Goal: Register for event/course

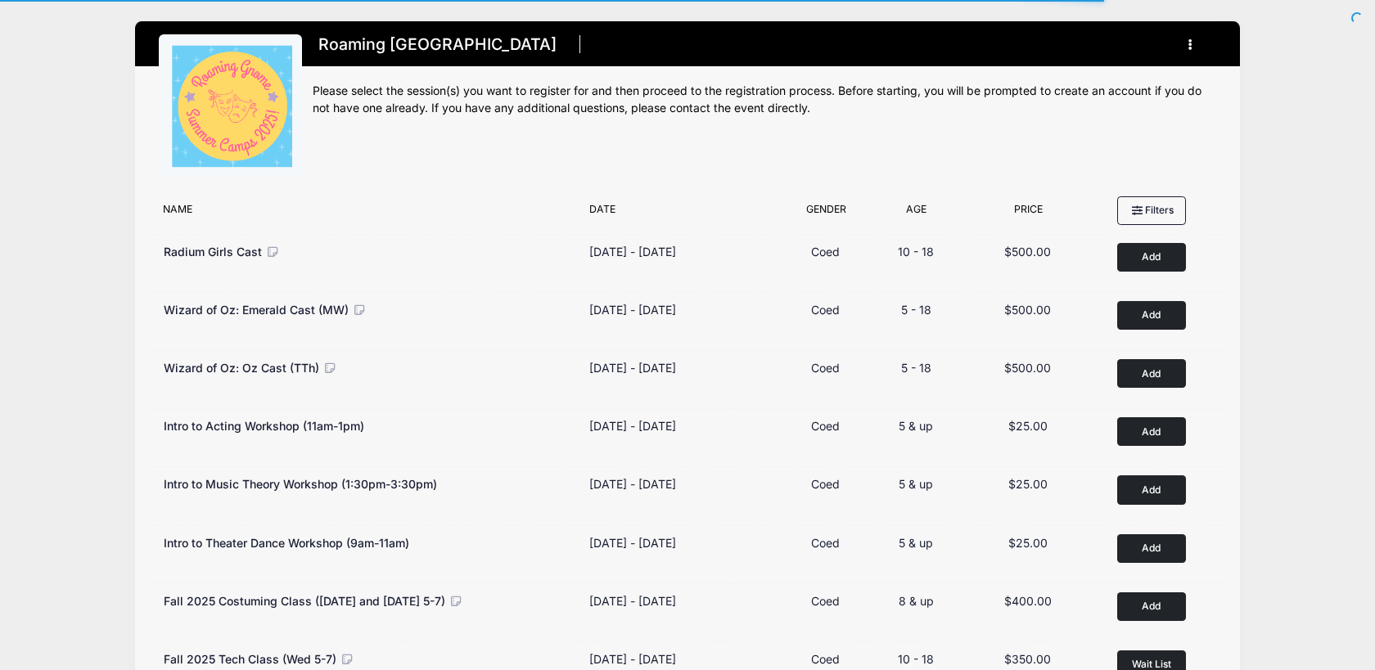
scroll to position [405, 0]
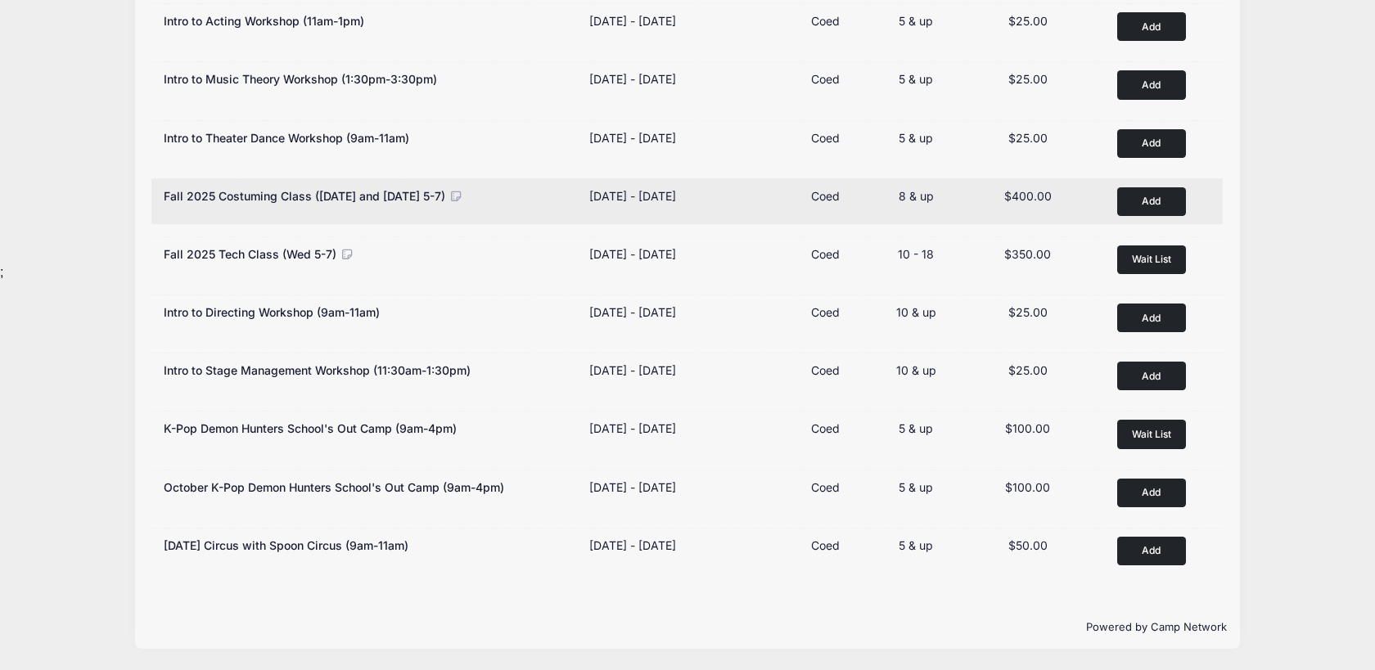
click at [1146, 198] on button "Add to Cart" at bounding box center [1151, 201] width 69 height 29
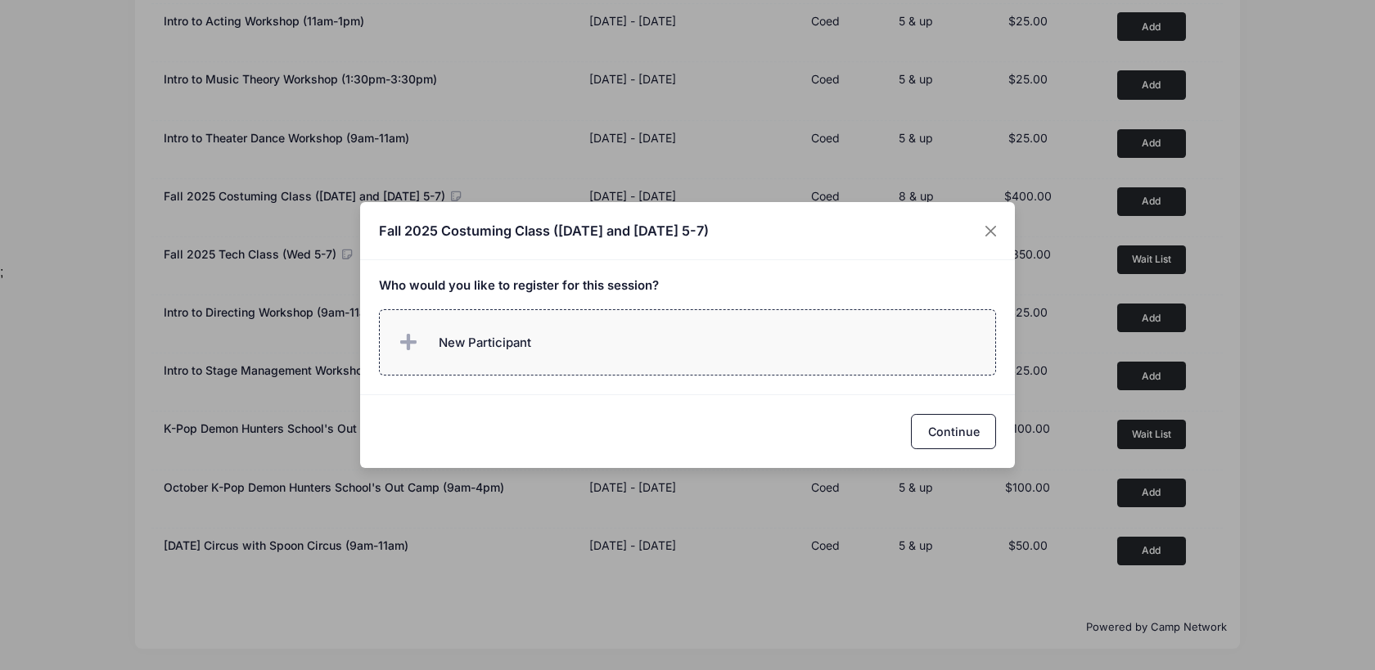
click at [558, 335] on label "New Participant" at bounding box center [688, 342] width 618 height 66
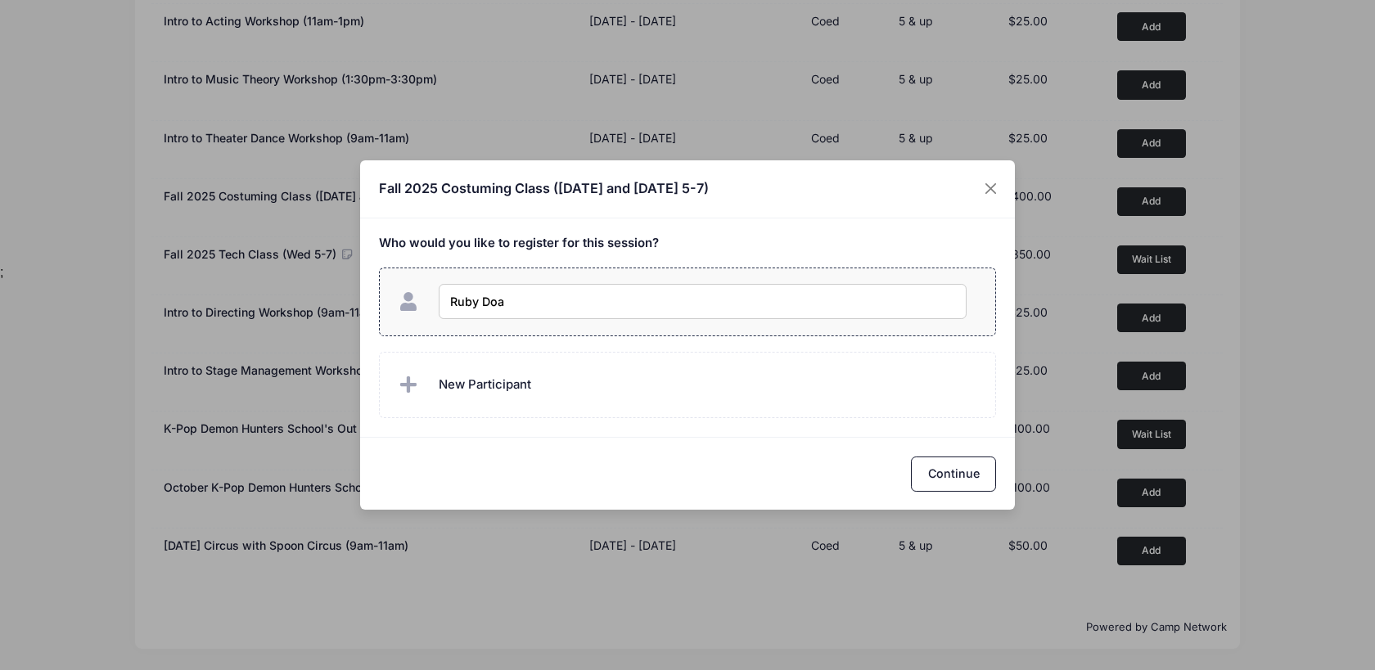
type input "Ruby Doan"
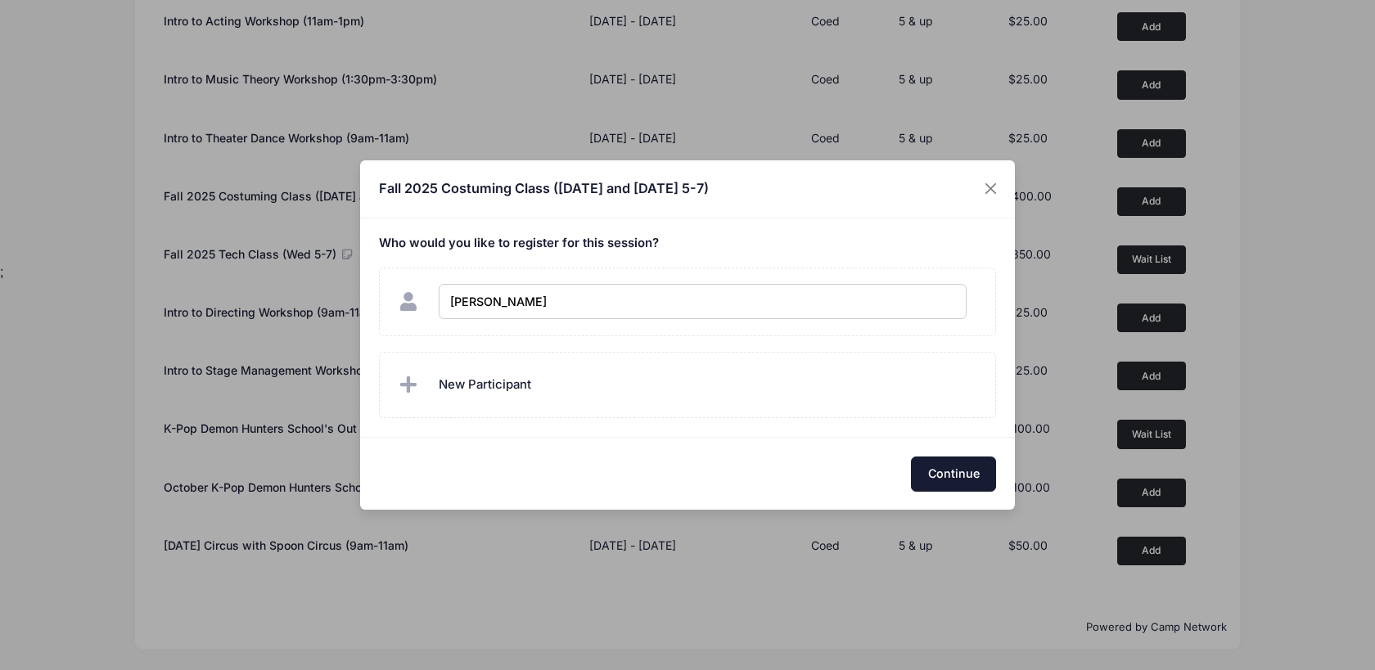
checkbox input "true"
click at [922, 476] on button "Continue" at bounding box center [953, 474] width 85 height 35
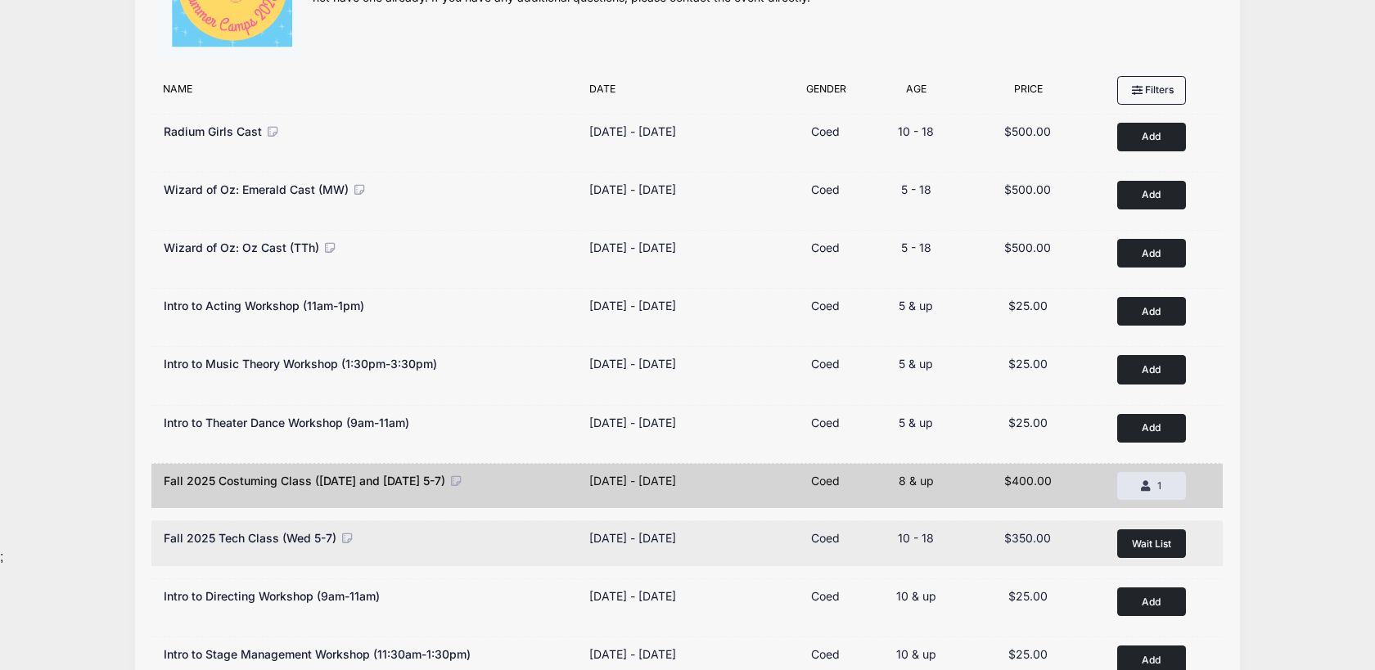
scroll to position [0, 0]
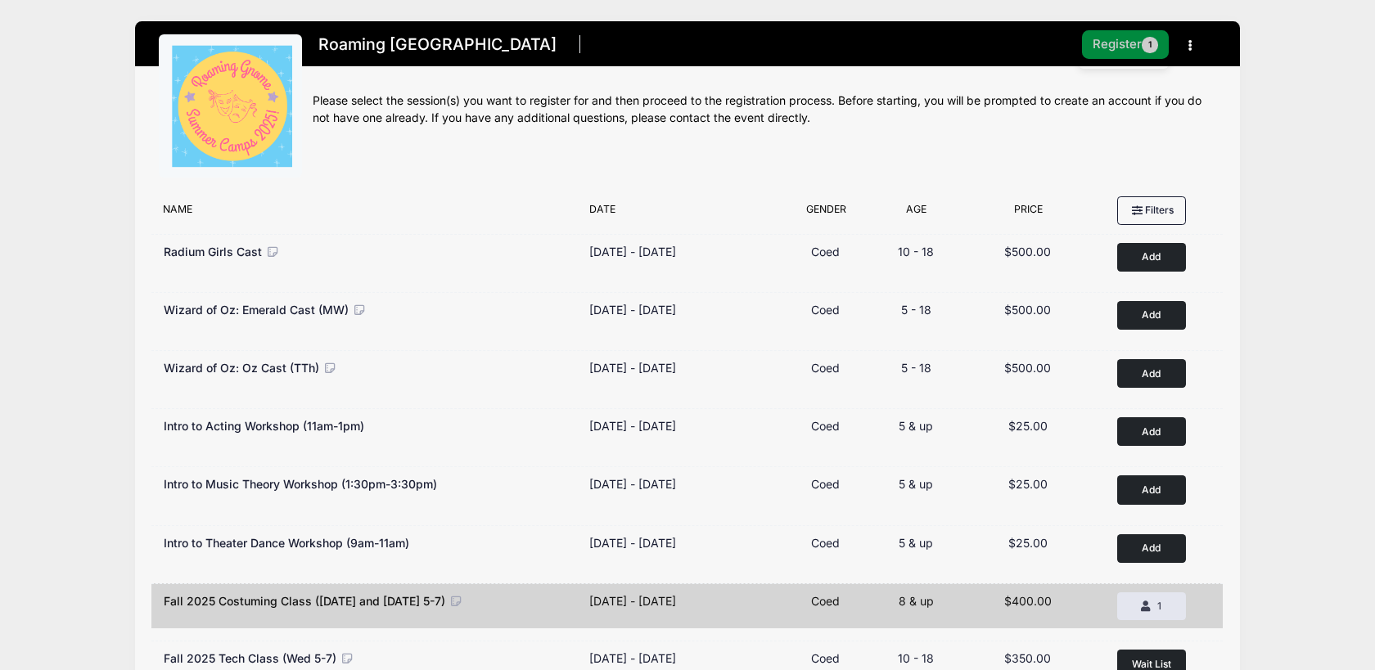
click at [1121, 42] on button "Register 1" at bounding box center [1125, 44] width 87 height 29
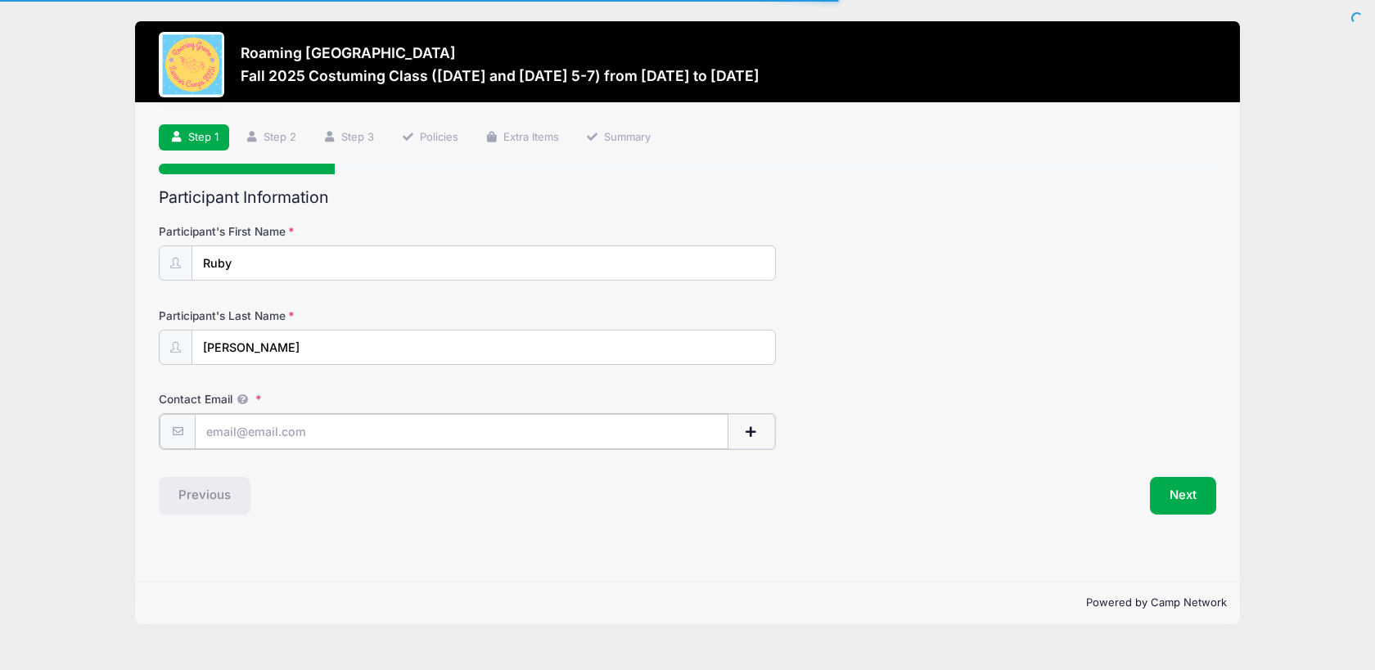
click at [332, 423] on input "Contact Email" at bounding box center [461, 431] width 533 height 35
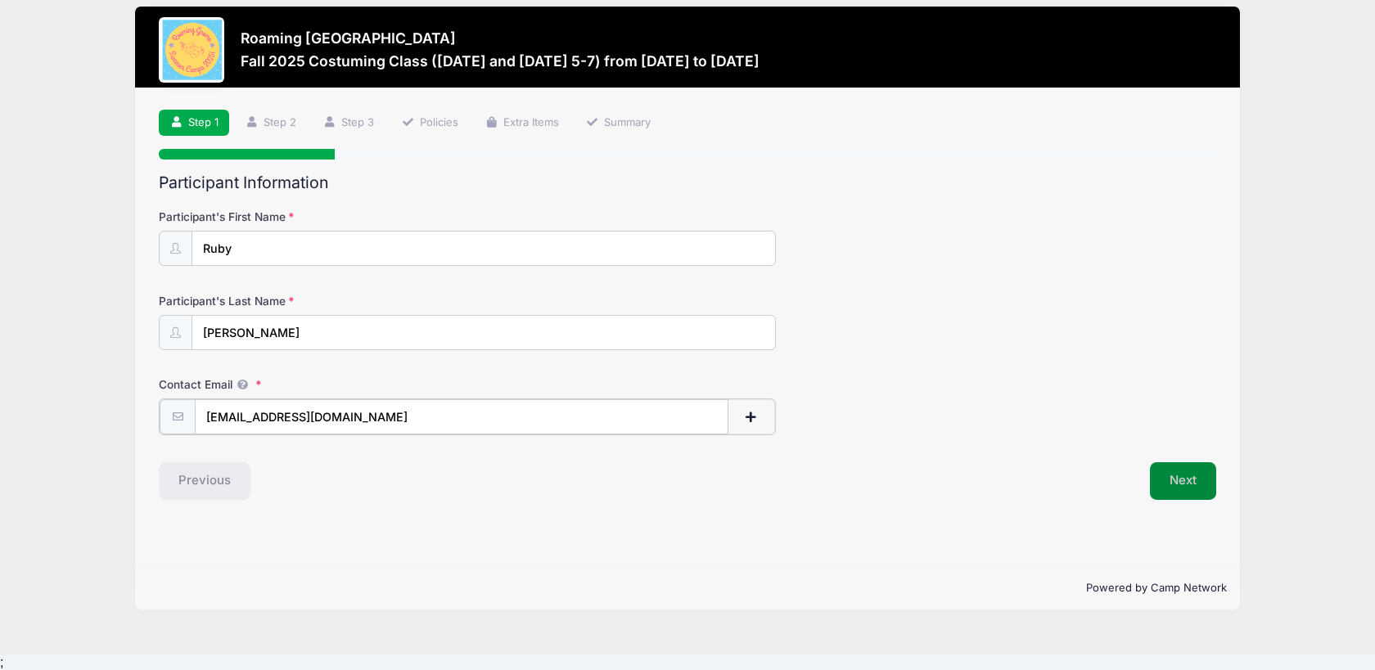
type input "[EMAIL_ADDRESS][DOMAIN_NAME]"
click at [1197, 485] on button "Next" at bounding box center [1183, 480] width 66 height 38
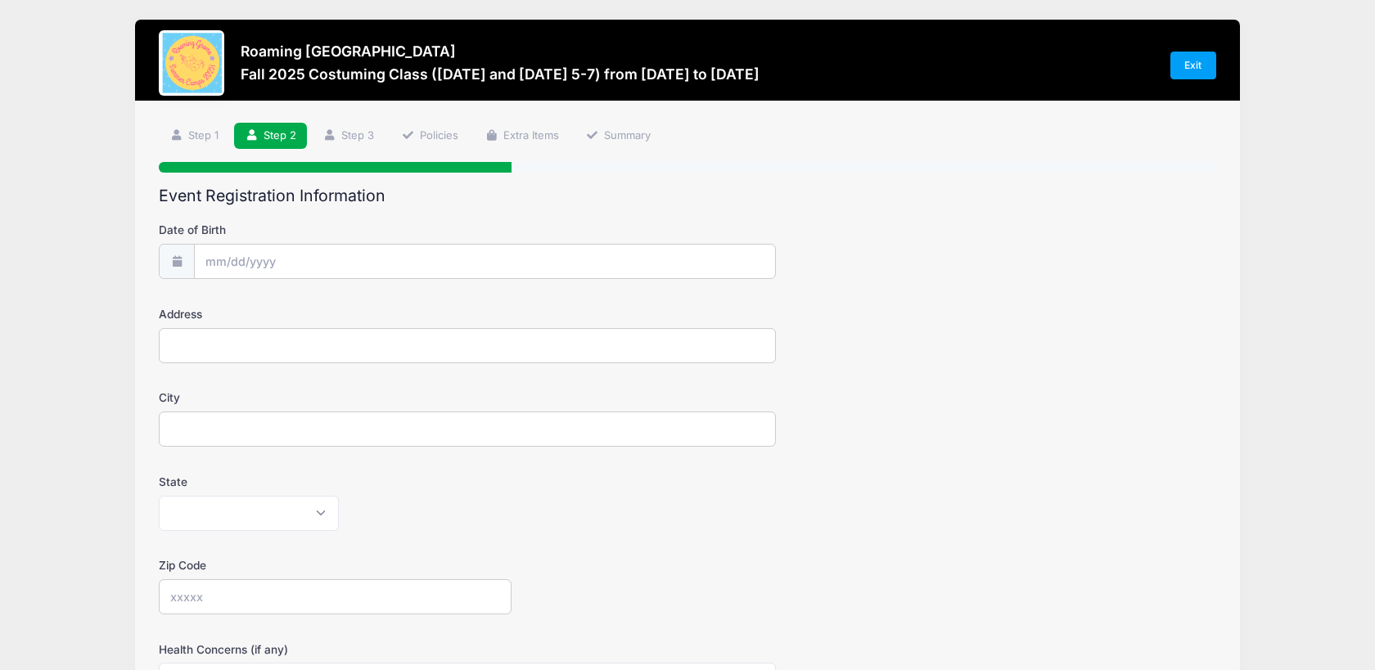
scroll to position [0, 0]
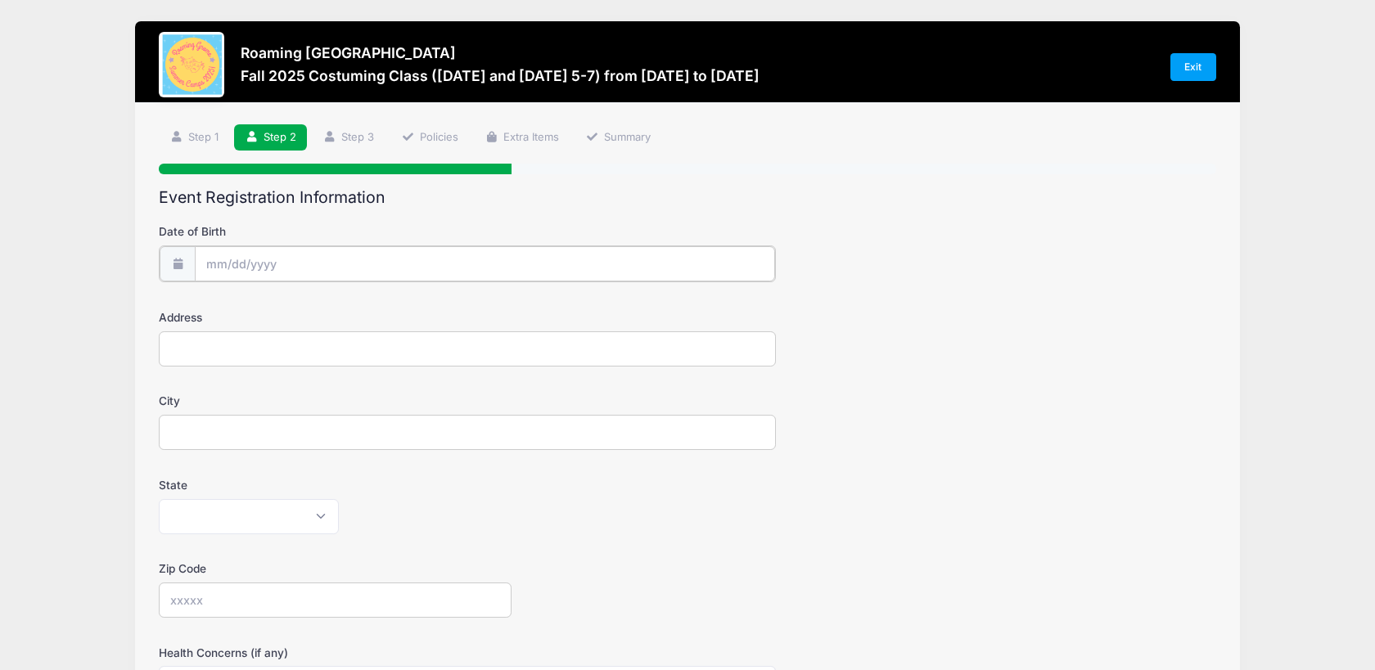
click at [476, 266] on input "Date of Birth" at bounding box center [484, 263] width 579 height 35
click at [221, 307] on icon at bounding box center [219, 307] width 11 height 11
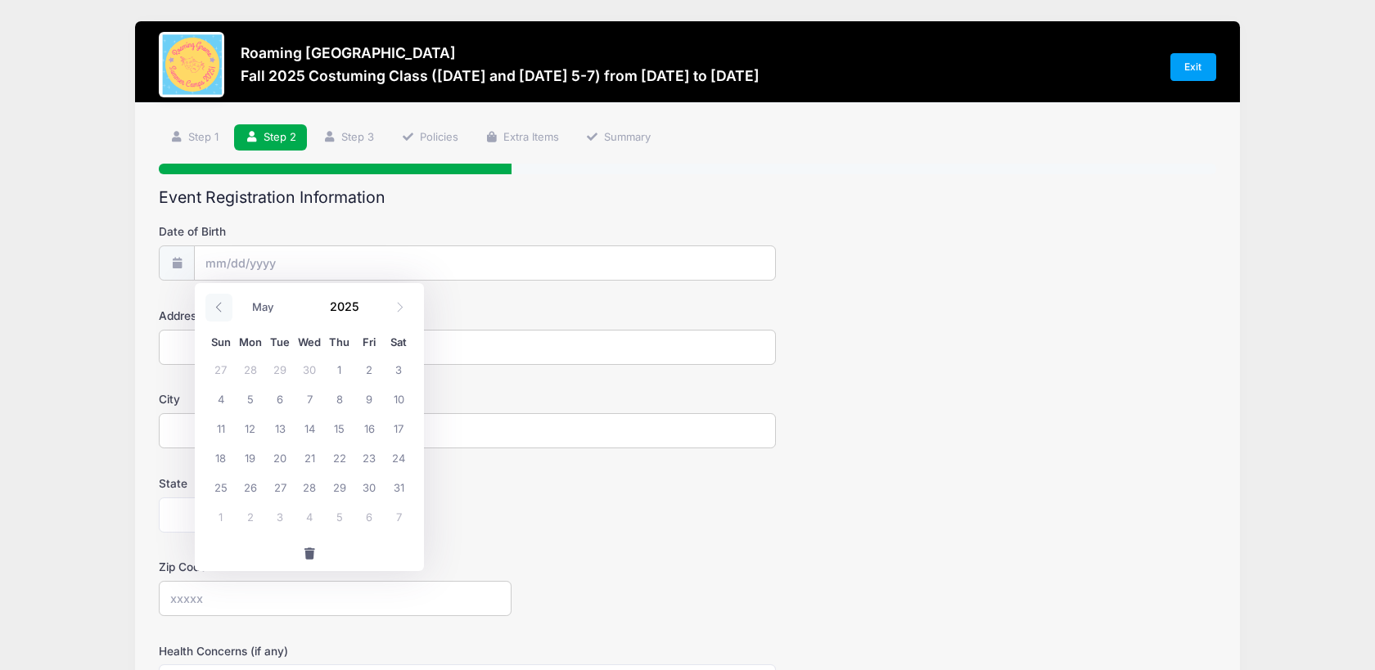
click at [221, 307] on icon at bounding box center [219, 307] width 11 height 11
select select "0"
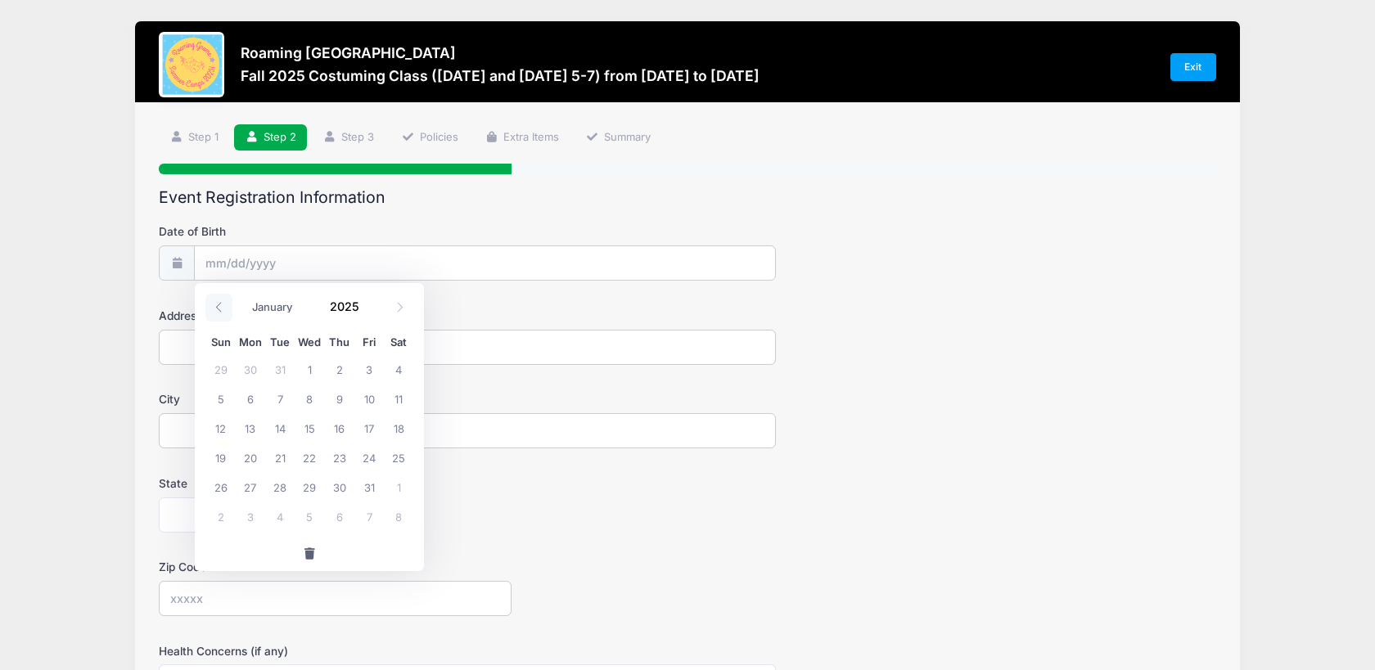
click at [221, 307] on icon at bounding box center [219, 307] width 11 height 11
type input "2024"
click at [221, 307] on icon at bounding box center [219, 307] width 11 height 11
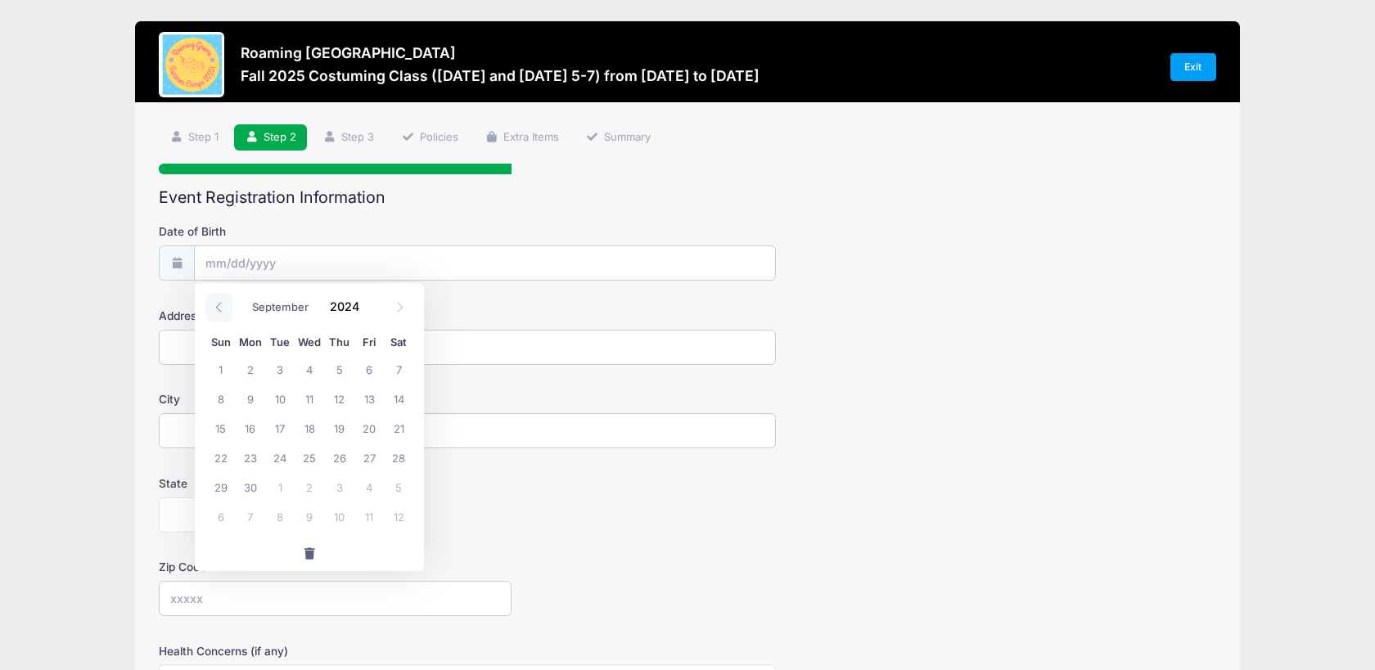
click at [221, 307] on icon at bounding box center [219, 307] width 11 height 11
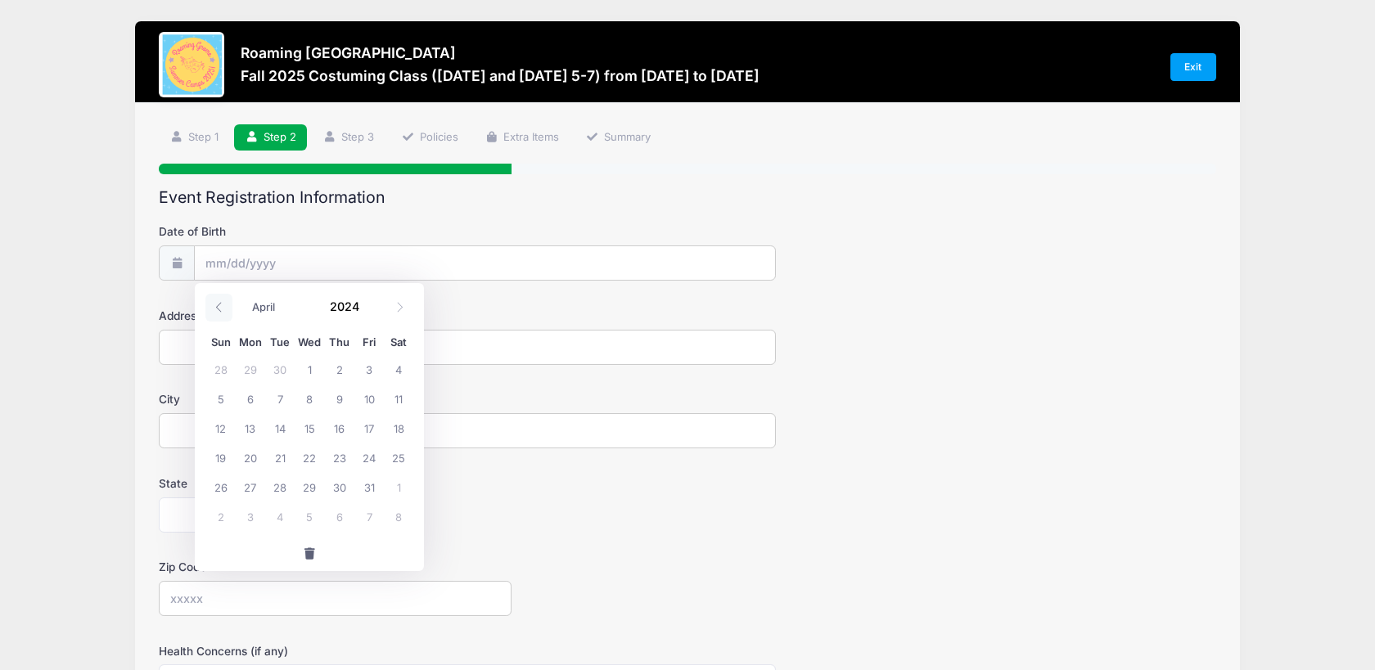
click at [221, 307] on icon at bounding box center [219, 307] width 11 height 11
select select "0"
click at [336, 303] on input "2024" at bounding box center [348, 307] width 53 height 25
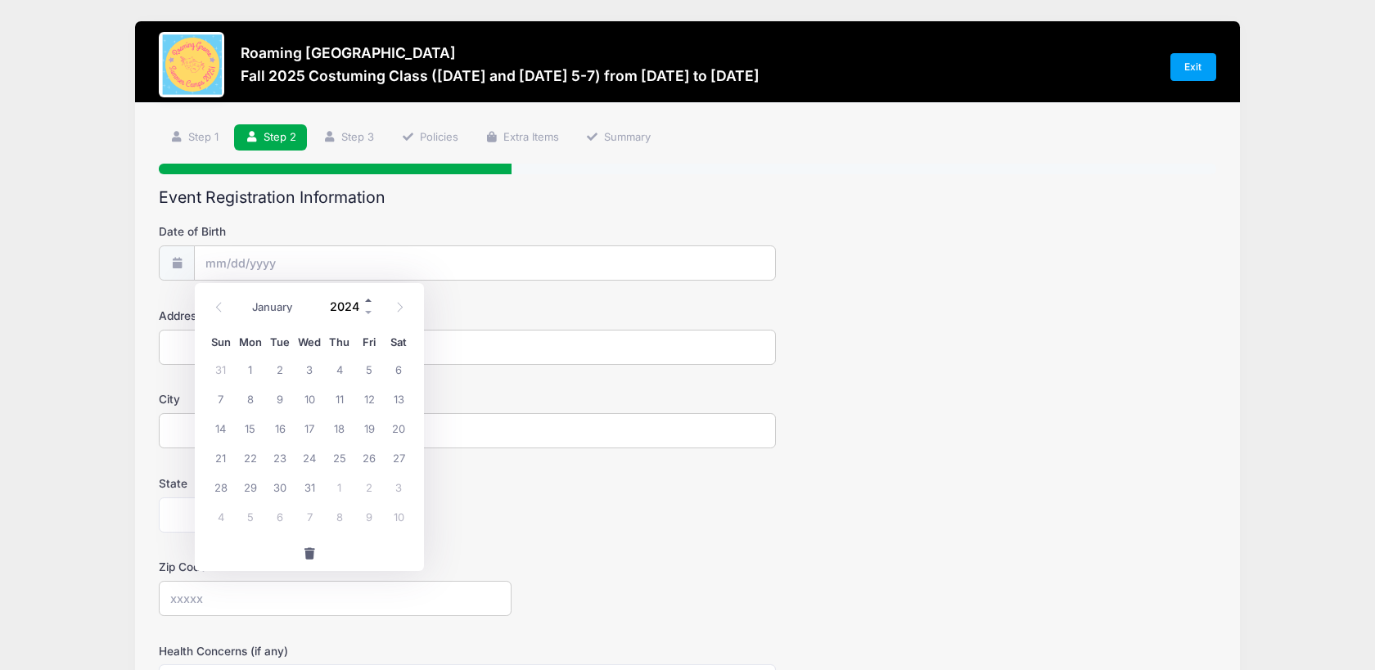
click at [371, 295] on span at bounding box center [368, 301] width 11 height 12
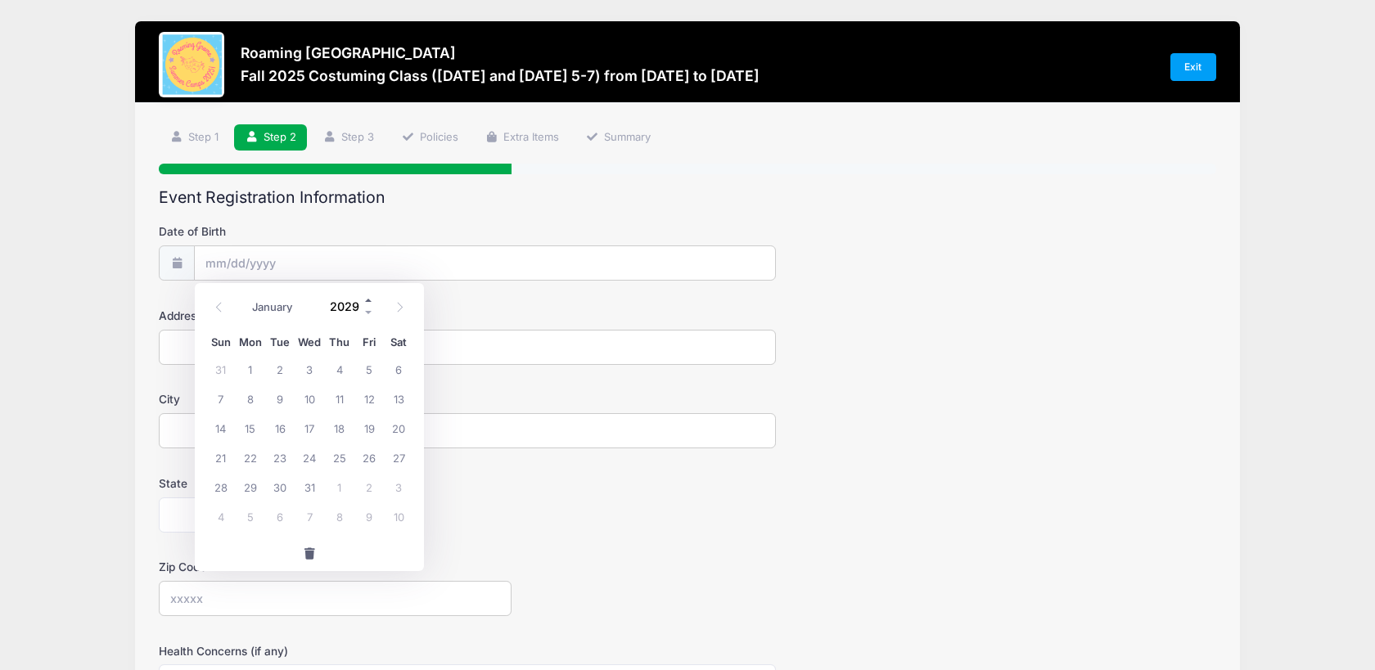
click at [371, 295] on span at bounding box center [368, 301] width 11 height 12
click at [368, 315] on span at bounding box center [368, 313] width 11 height 12
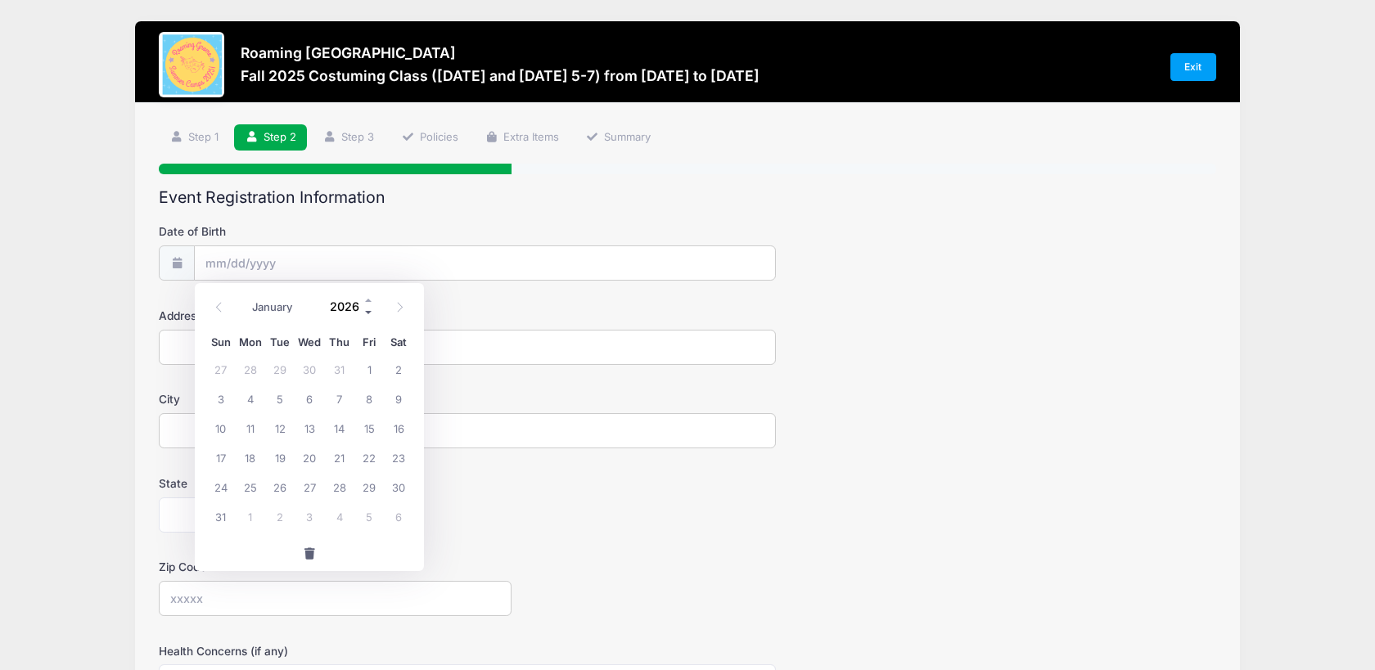
click at [368, 315] on span at bounding box center [368, 313] width 11 height 12
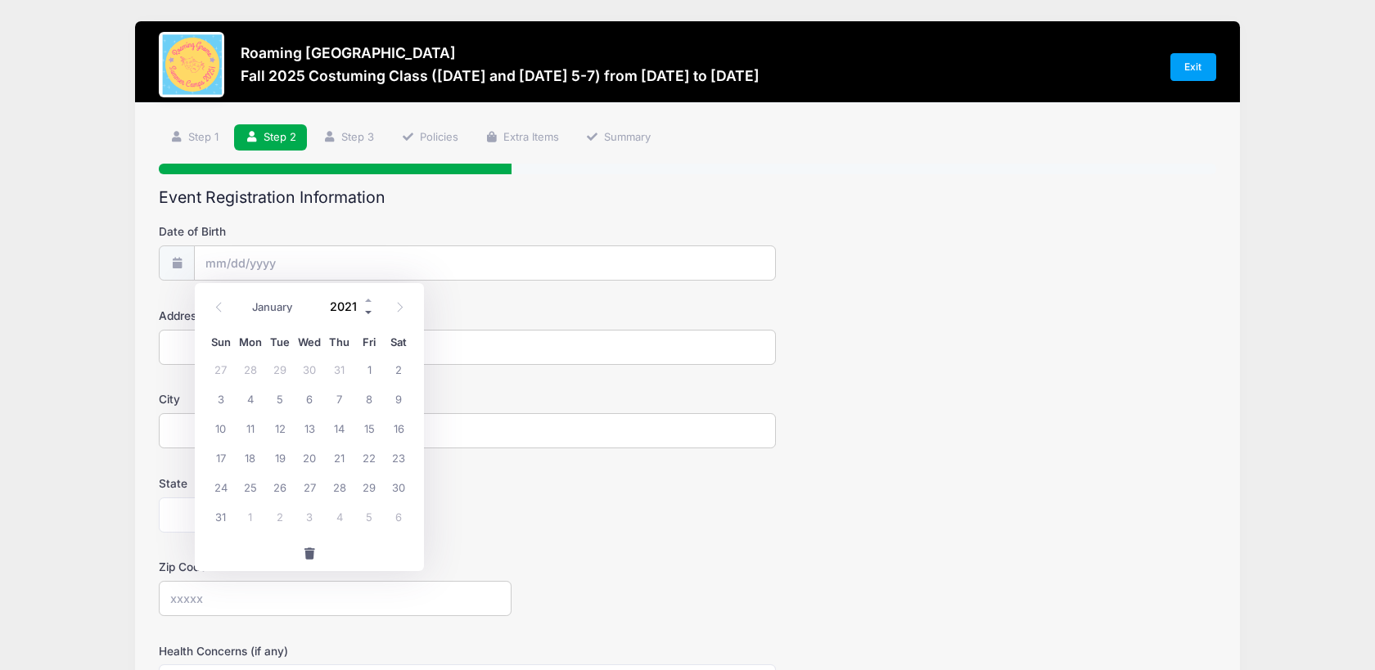
click at [368, 315] on span at bounding box center [368, 313] width 11 height 12
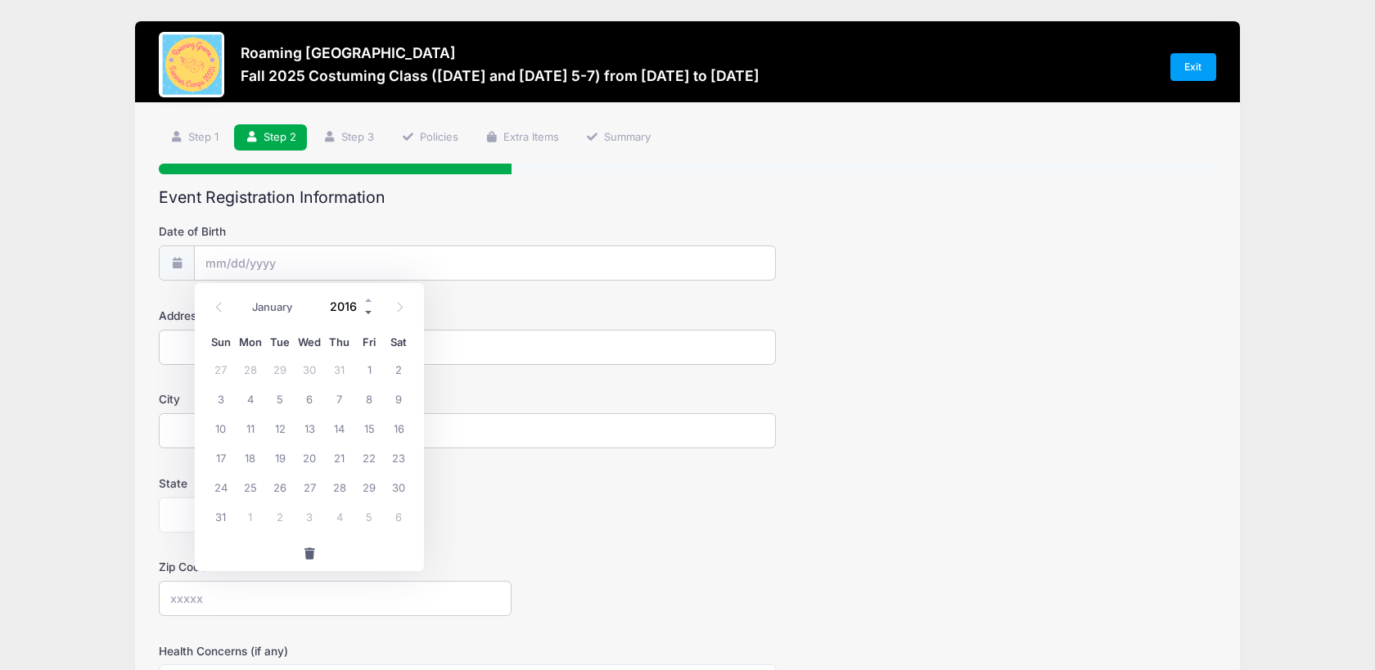
click at [368, 315] on span at bounding box center [368, 313] width 11 height 12
type input "2013"
click at [399, 302] on icon at bounding box center [399, 307] width 11 height 11
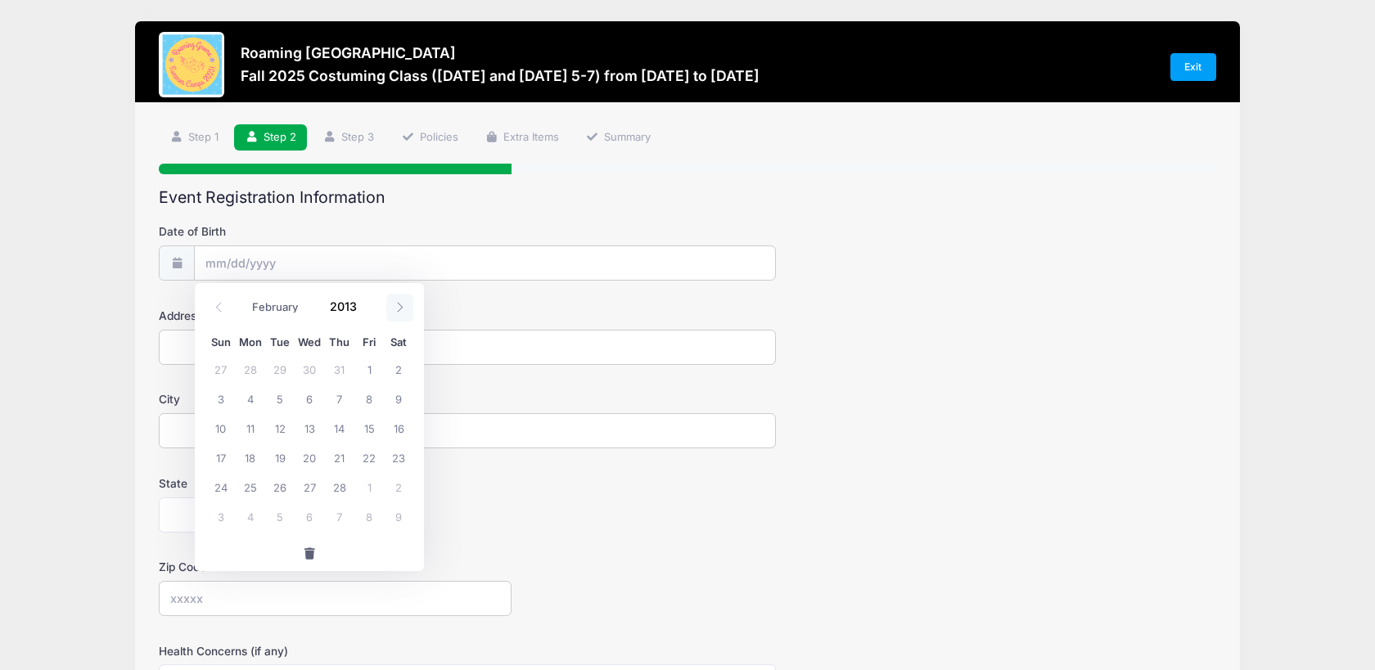
click at [399, 302] on icon at bounding box center [399, 307] width 11 height 11
select select "5"
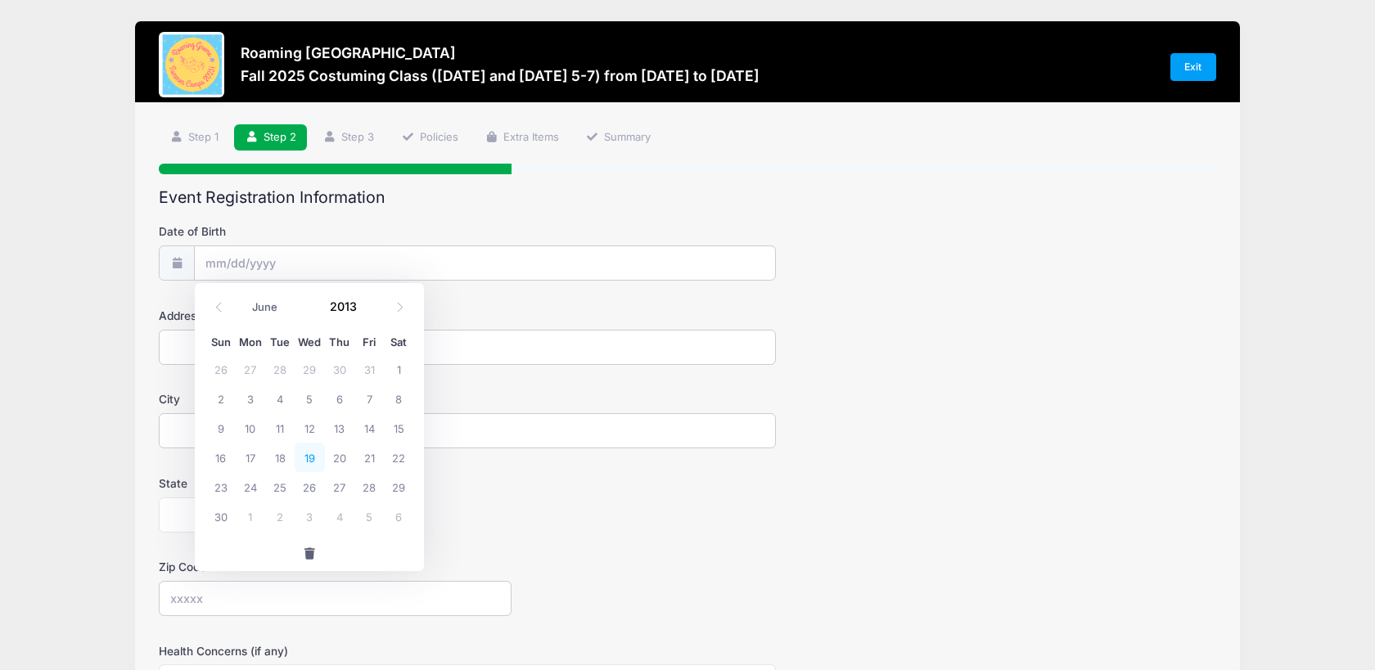
click at [309, 448] on span "19" at bounding box center [309, 457] width 29 height 29
type input "[DATE]"
click at [285, 346] on input "Address" at bounding box center [467, 347] width 616 height 35
type input "4"
type input "[STREET_ADDRESS][PERSON_NAME]"
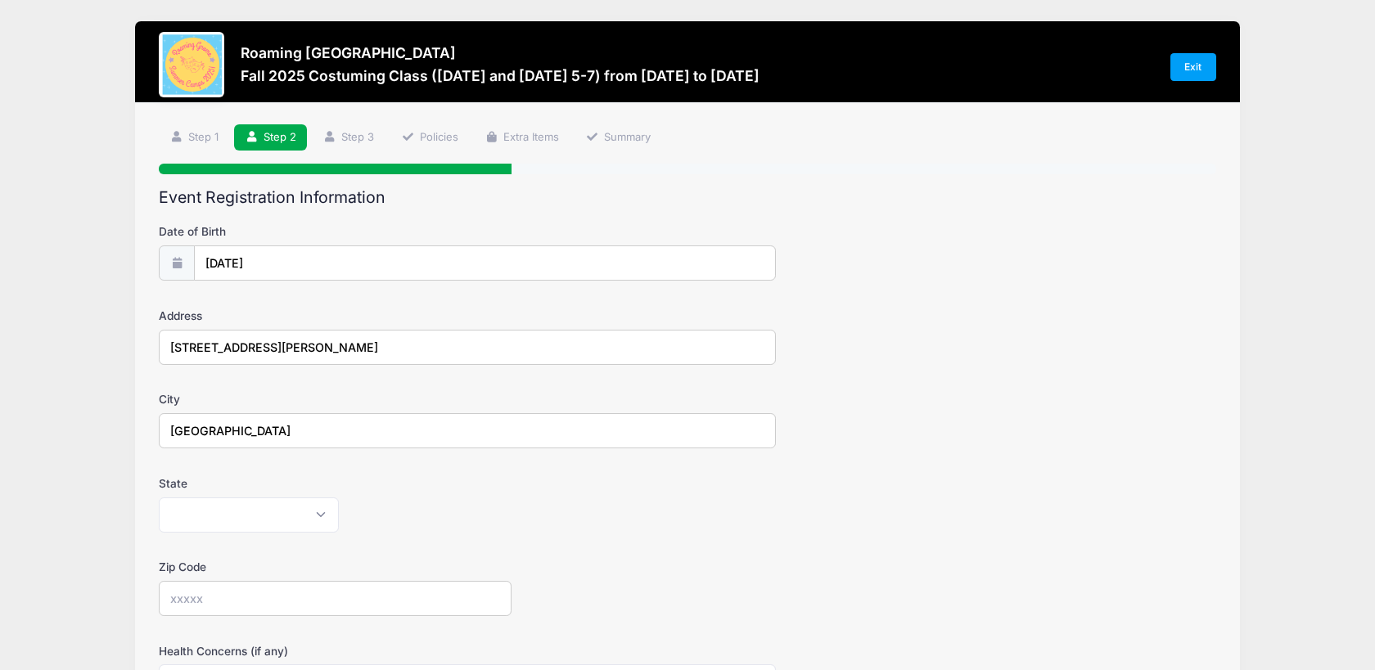
type input "[GEOGRAPHIC_DATA]"
select select "CO"
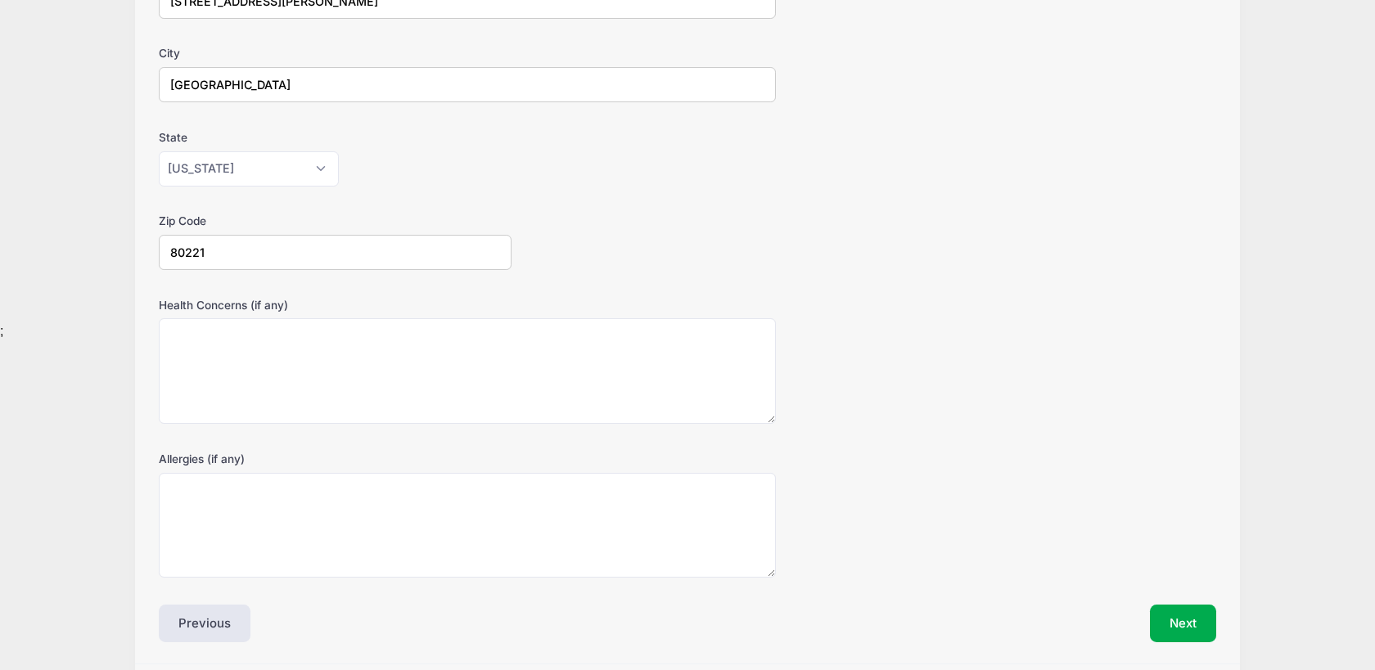
scroll to position [404, 0]
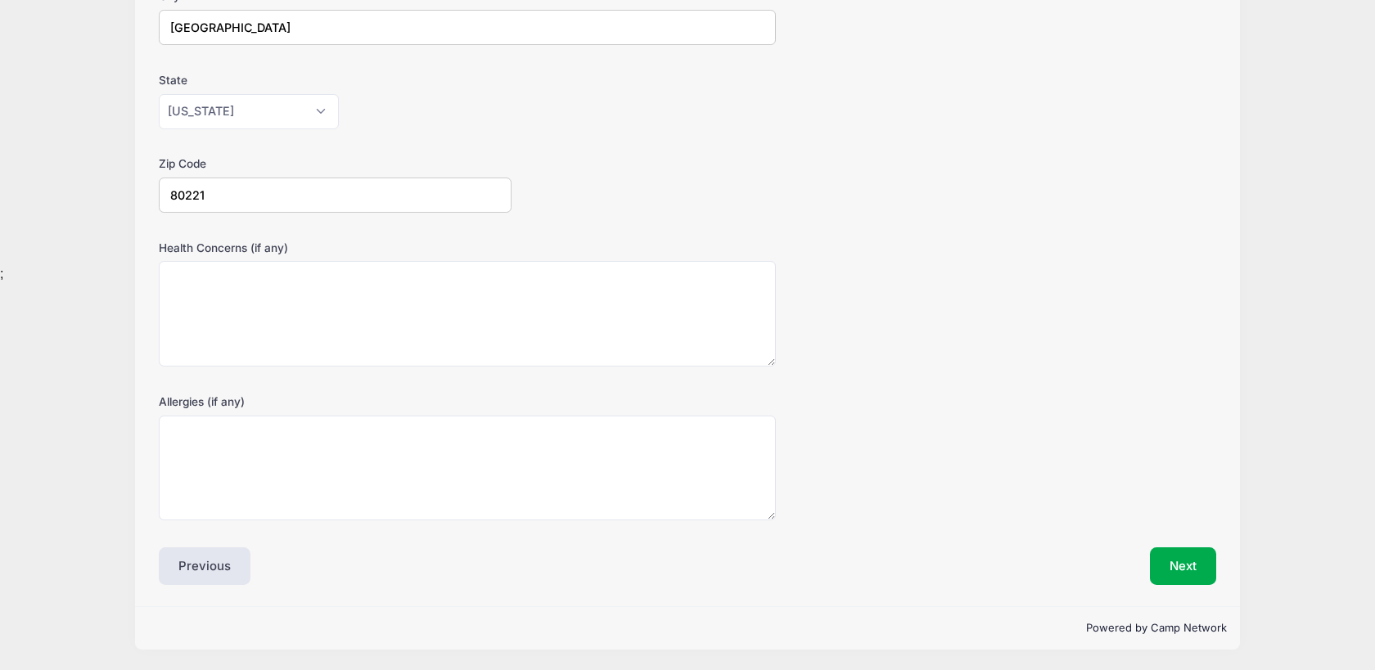
type input "80221"
click at [1197, 569] on button "Next" at bounding box center [1183, 567] width 66 height 38
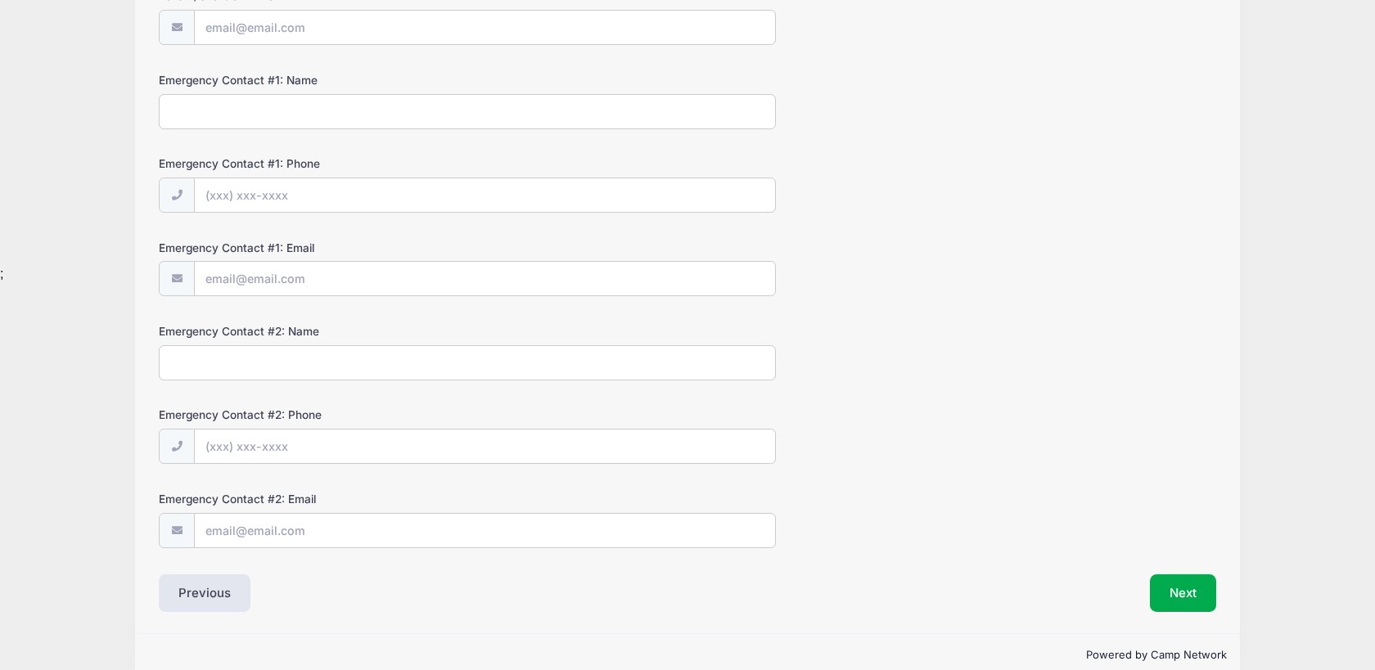
scroll to position [0, 0]
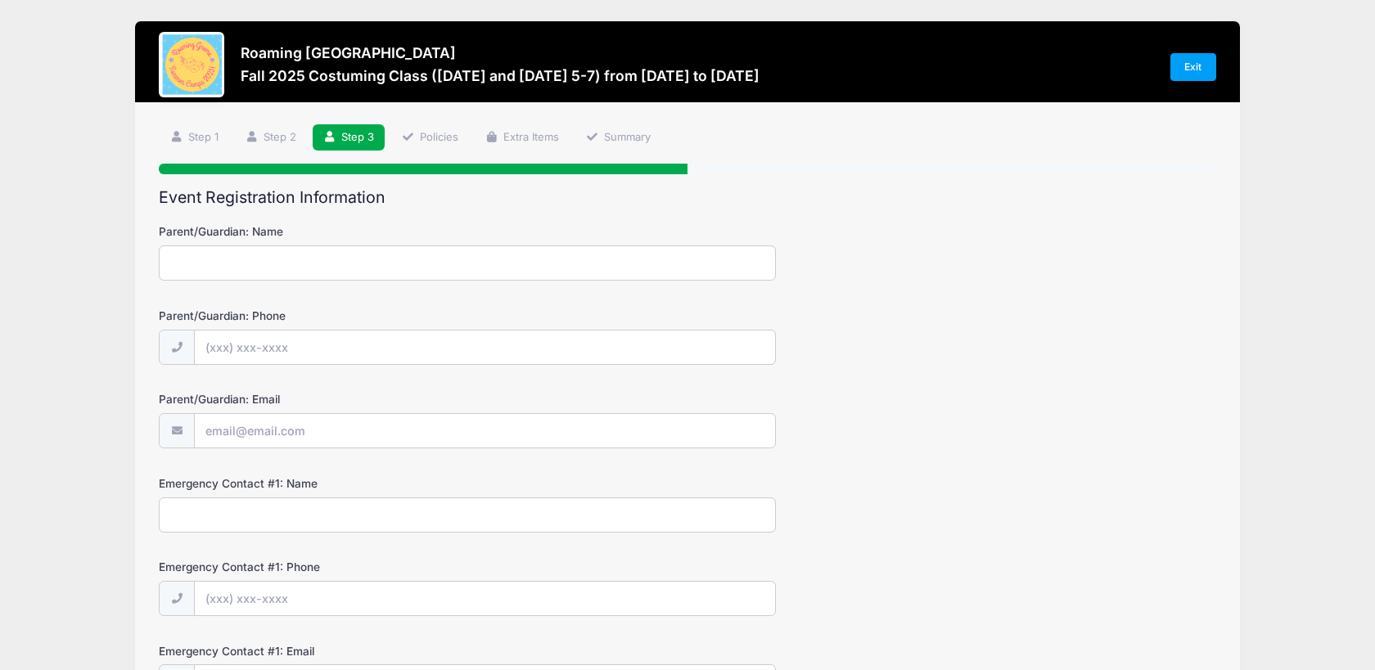
click at [343, 265] on input "Parent/Guardian: Name" at bounding box center [467, 263] width 616 height 35
type input "[PERSON_NAME]"
type input "[PHONE_NUMBER]"
type input "[EMAIL_ADDRESS][DOMAIN_NAME]"
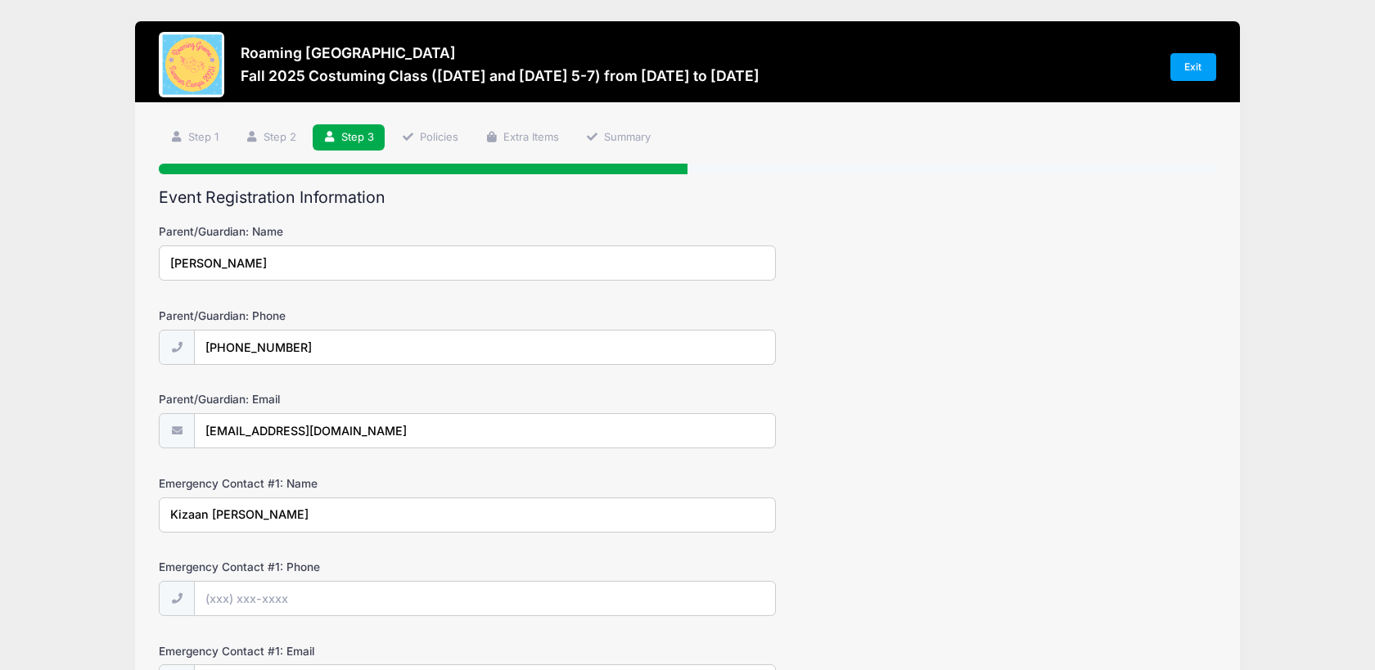
type input "Kizaan [PERSON_NAME]"
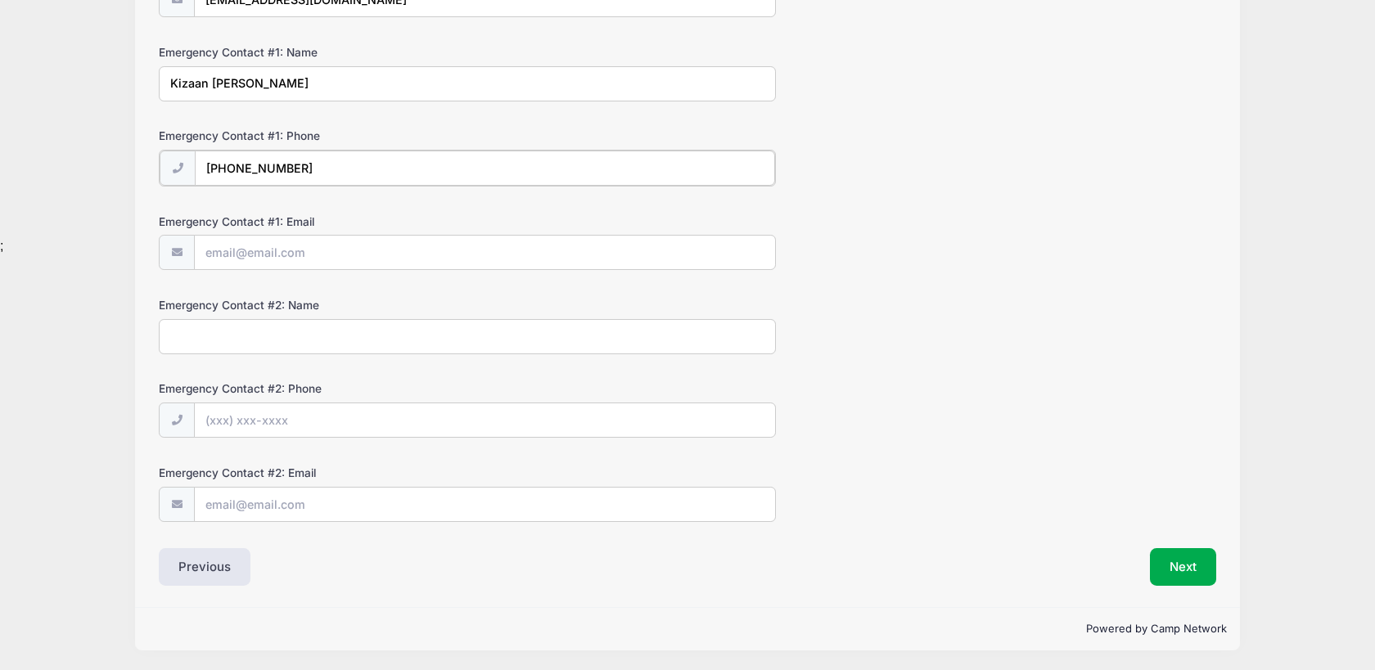
scroll to position [432, 0]
type input "[PHONE_NUMBER]"
click at [1180, 562] on button "Next" at bounding box center [1183, 566] width 66 height 38
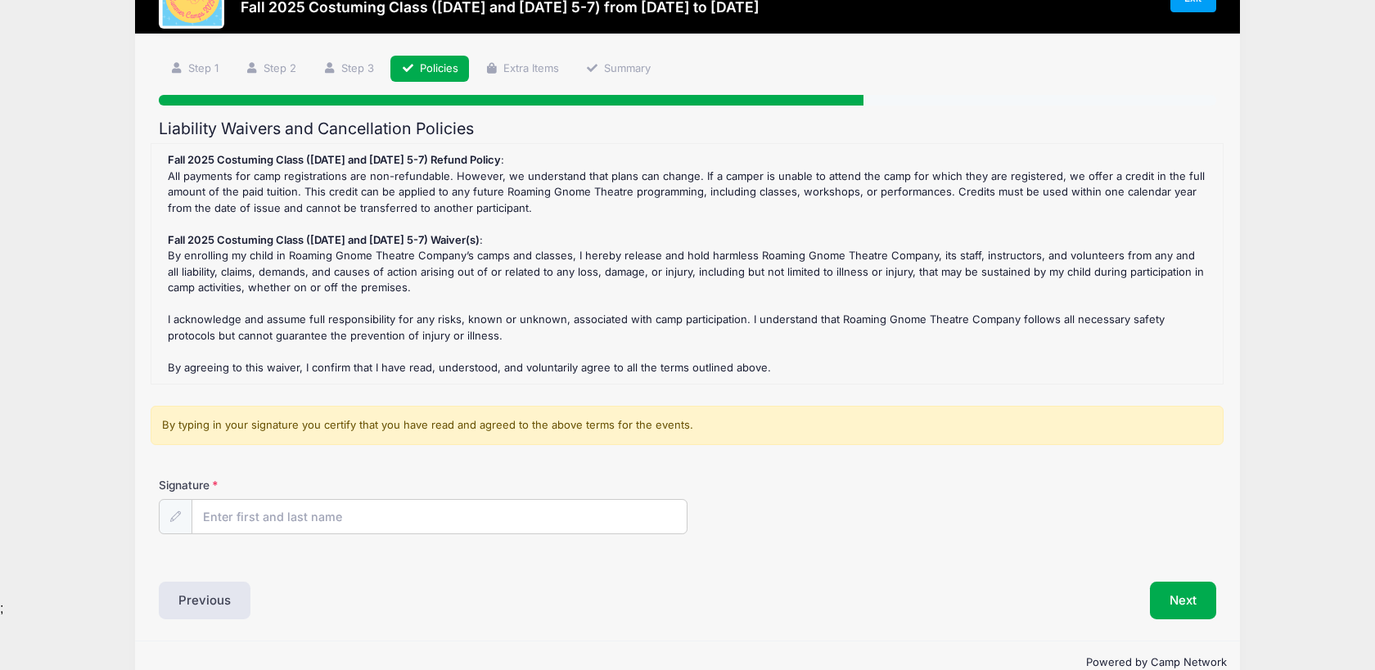
scroll to position [103, 0]
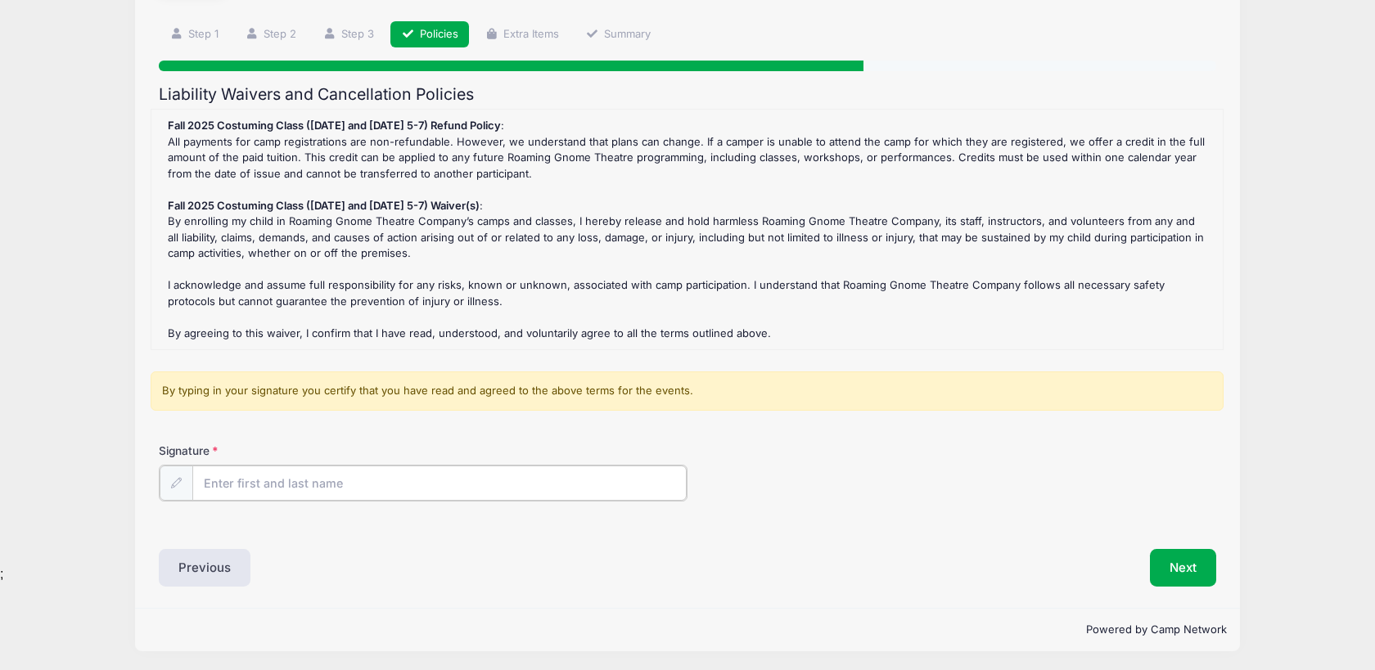
click at [336, 488] on input "Signature" at bounding box center [439, 483] width 494 height 35
type input "[PERSON_NAME]"
click at [1177, 579] on div "Autofill ;" at bounding box center [687, 574] width 1375 height 15
click at [1197, 575] on div "Autofill ;" at bounding box center [687, 574] width 1375 height 15
click at [1195, 570] on div "Autofill ;" at bounding box center [687, 574] width 1375 height 15
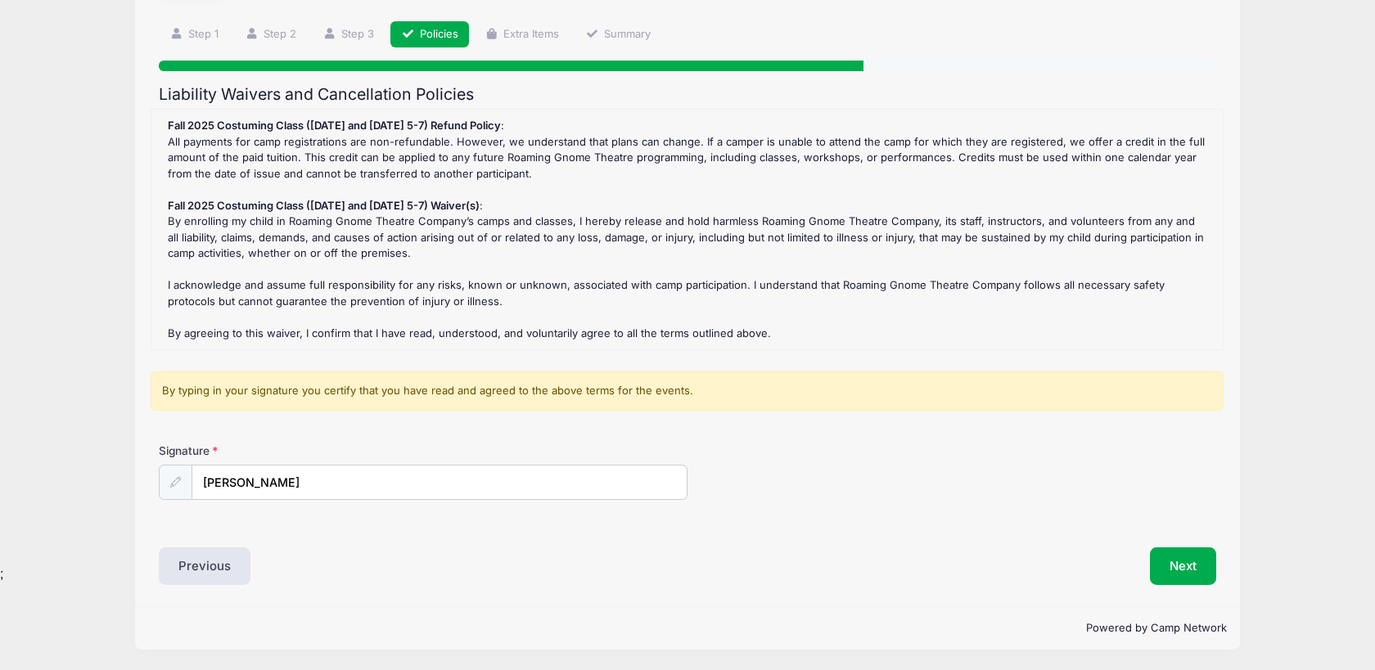
click at [1195, 567] on div "Autofill ;" at bounding box center [687, 574] width 1375 height 15
click at [1191, 552] on button "Next" at bounding box center [1183, 567] width 66 height 38
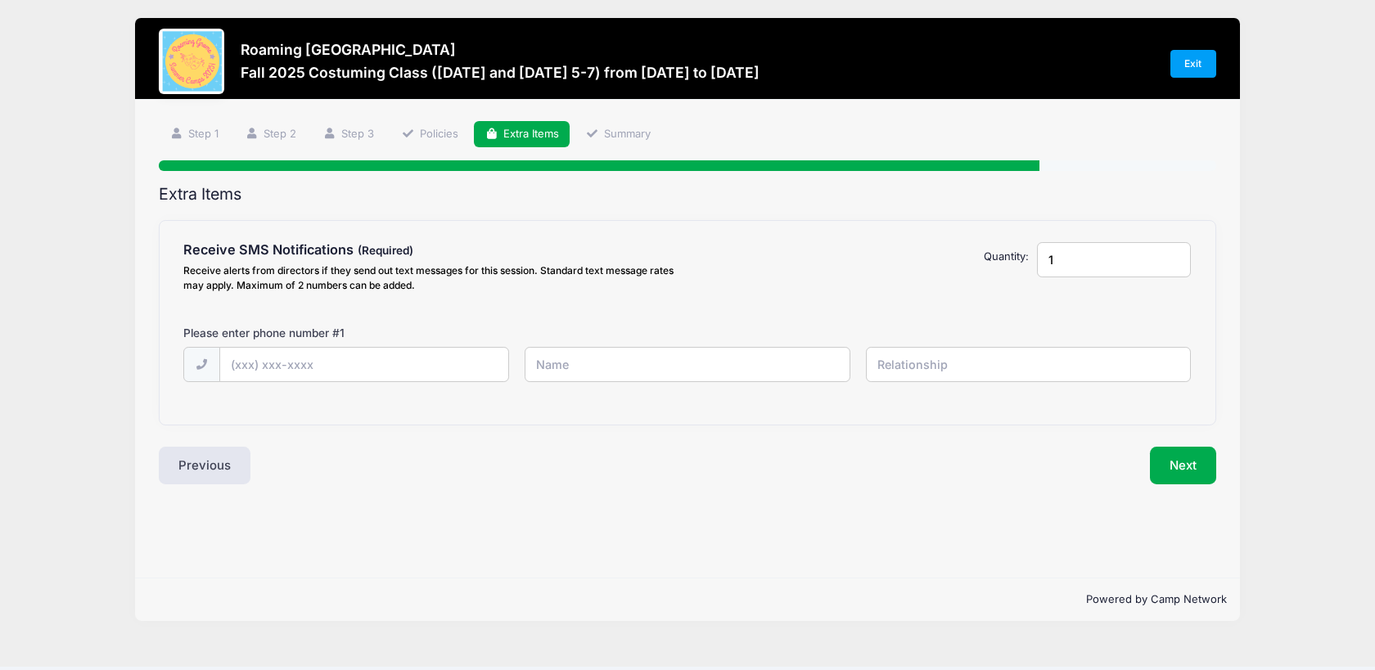
scroll to position [0, 0]
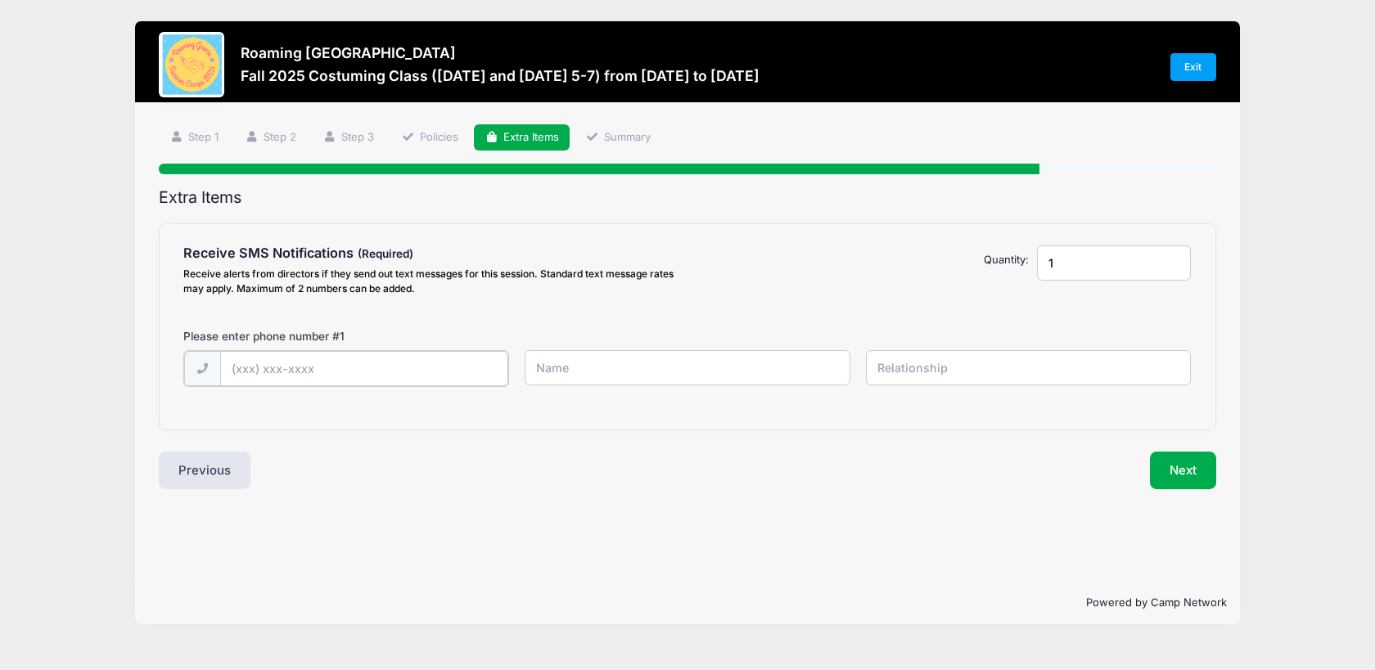
click at [320, 367] on input "text" at bounding box center [364, 368] width 288 height 35
type input "[PHONE_NUMBER]"
type input "Jeff"
type input "Father"
click at [705, 369] on input "Jeff" at bounding box center [687, 367] width 325 height 35
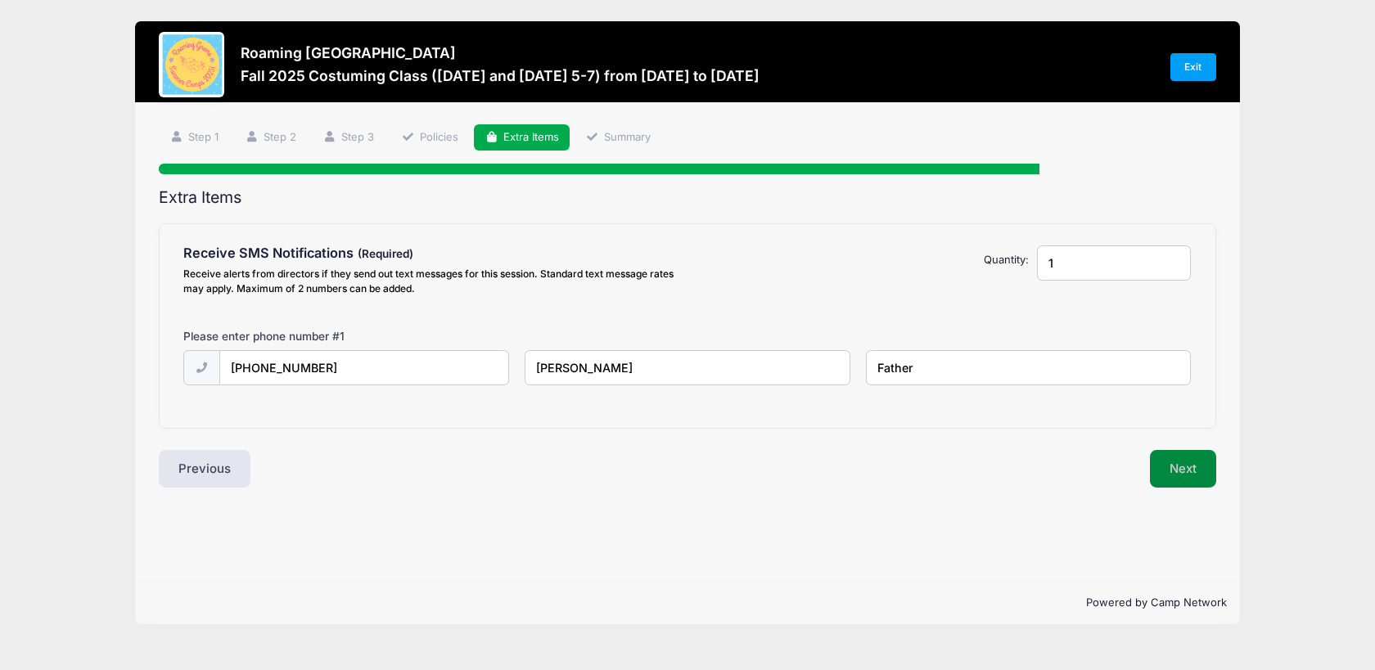
type input "[PERSON_NAME]"
click at [1176, 463] on button "Next" at bounding box center [1183, 469] width 66 height 38
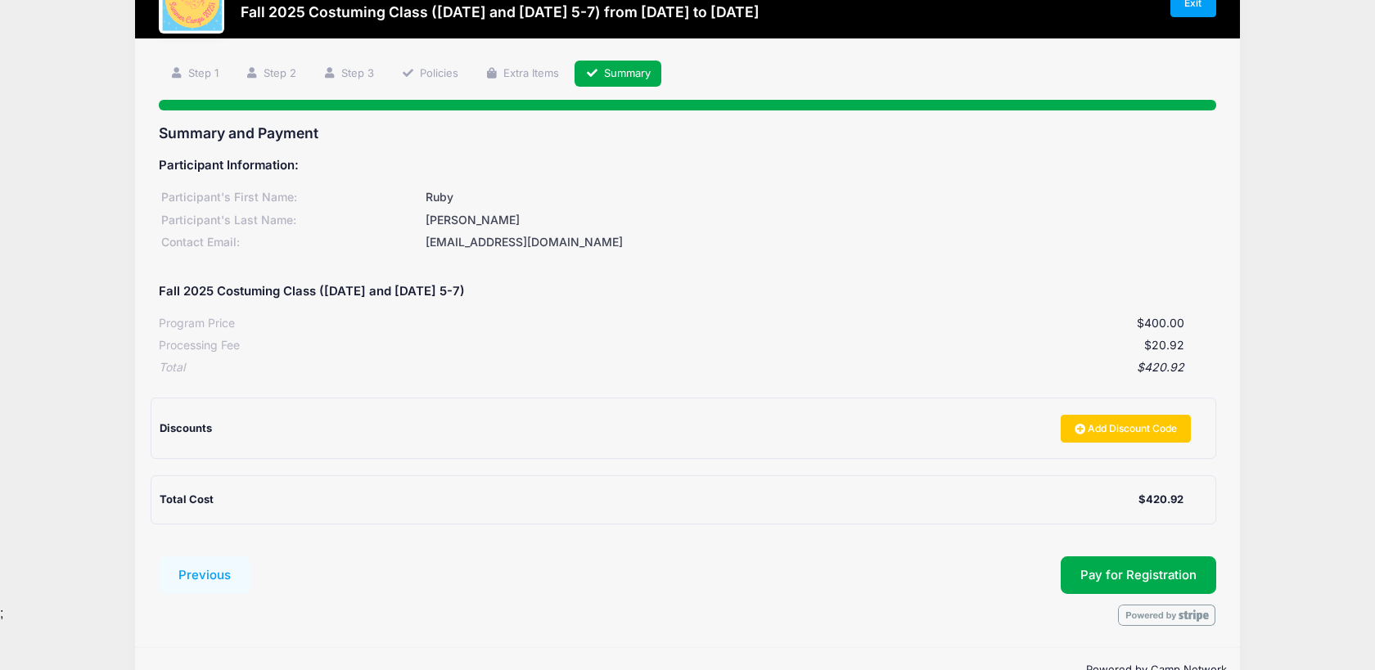
scroll to position [106, 0]
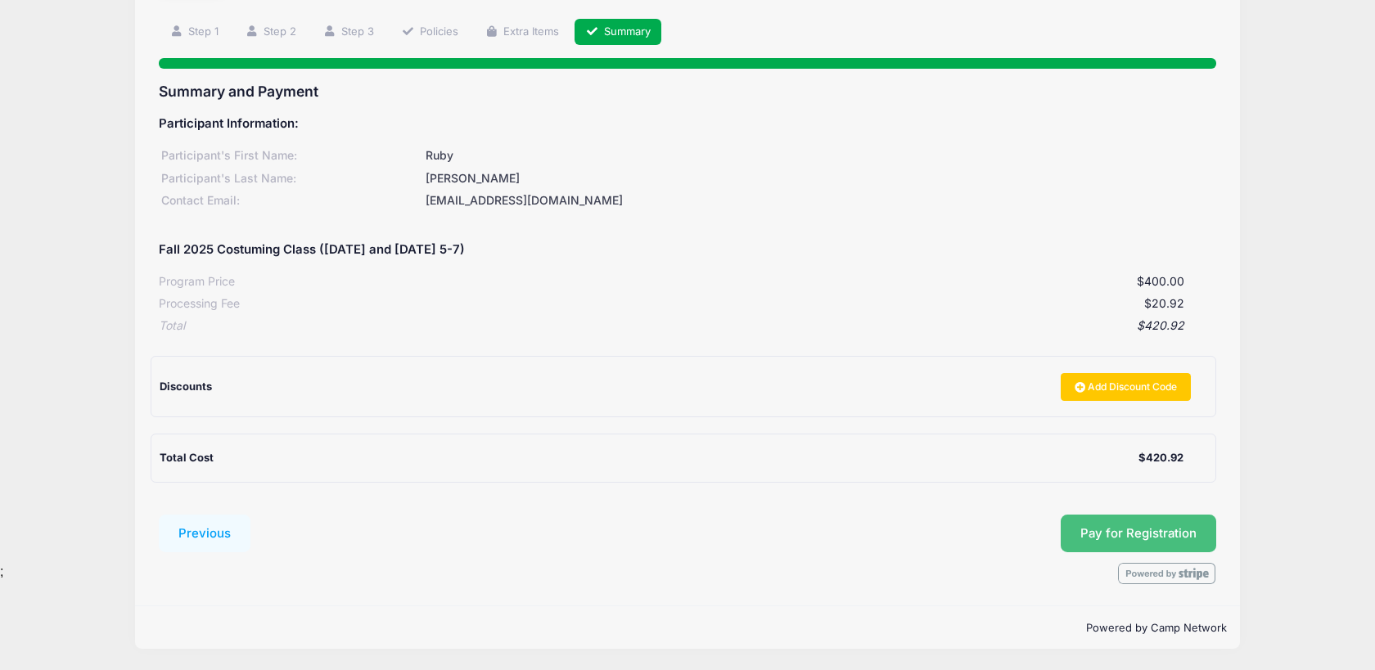
click at [1128, 536] on button "Pay for Registration" at bounding box center [1139, 534] width 156 height 38
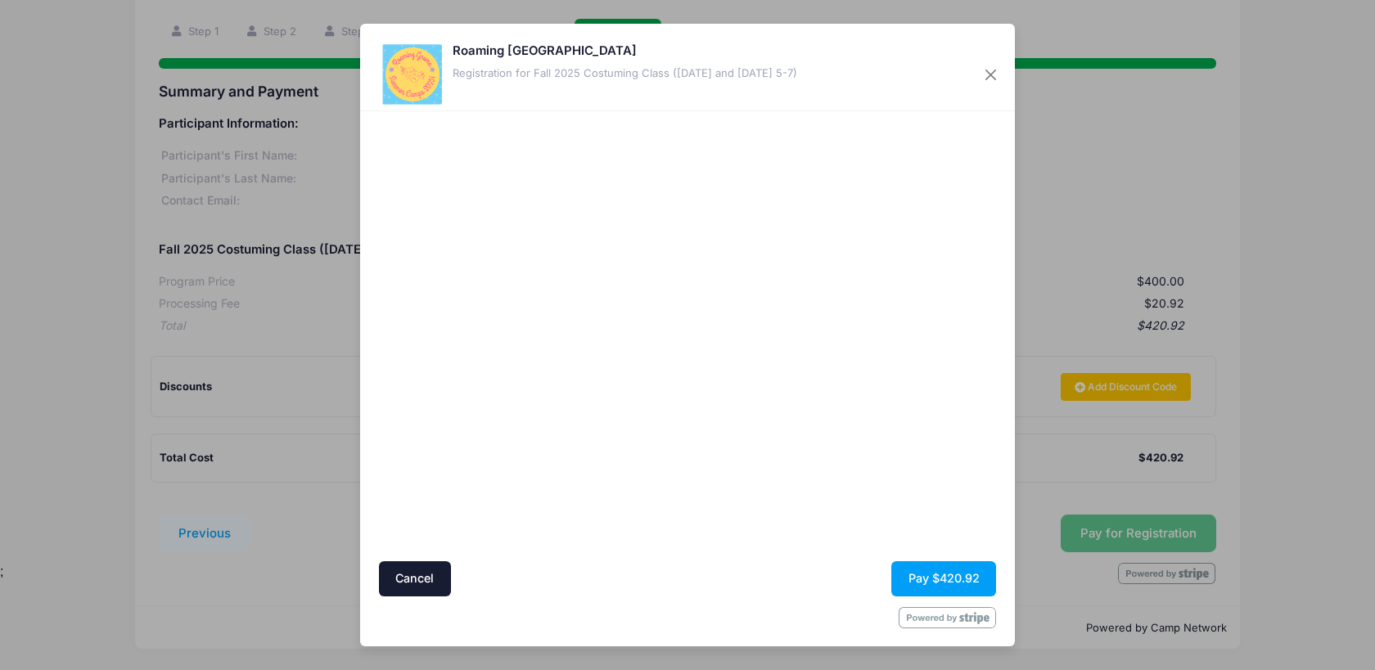
click at [844, 500] on div at bounding box center [846, 336] width 301 height 435
click at [939, 591] on button "Pay $420.92" at bounding box center [943, 578] width 105 height 35
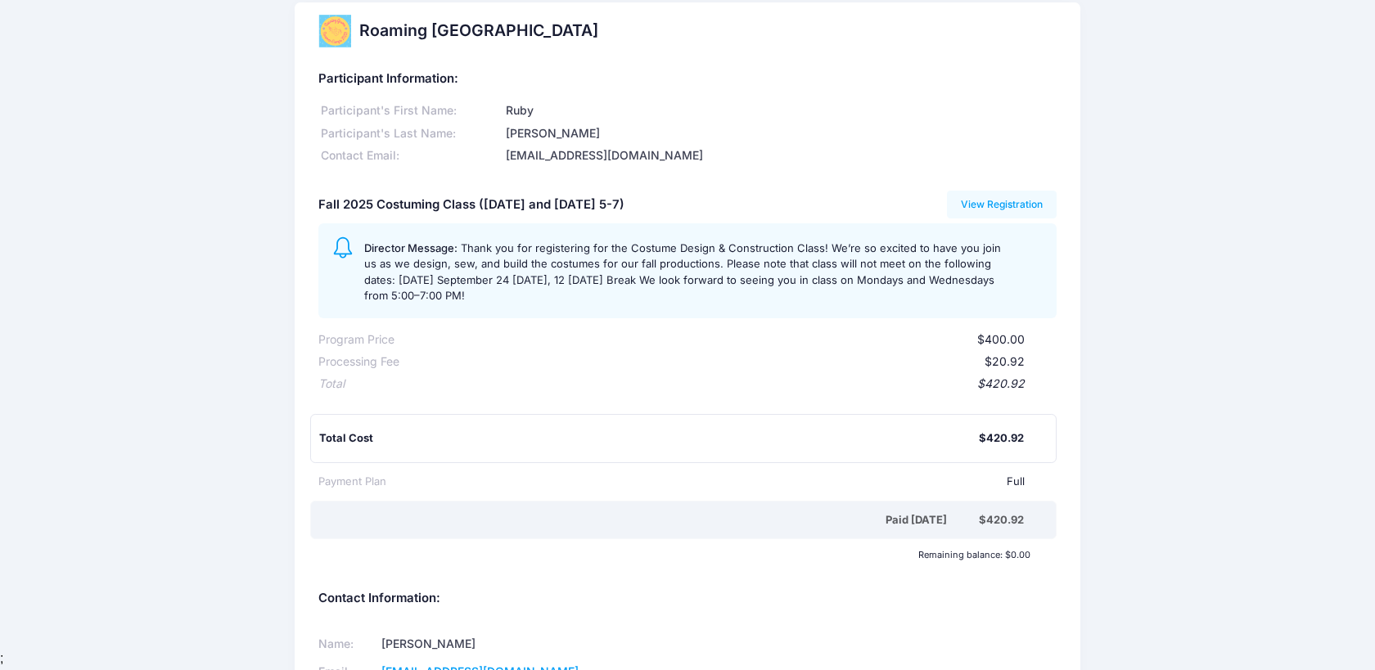
scroll to position [7, 0]
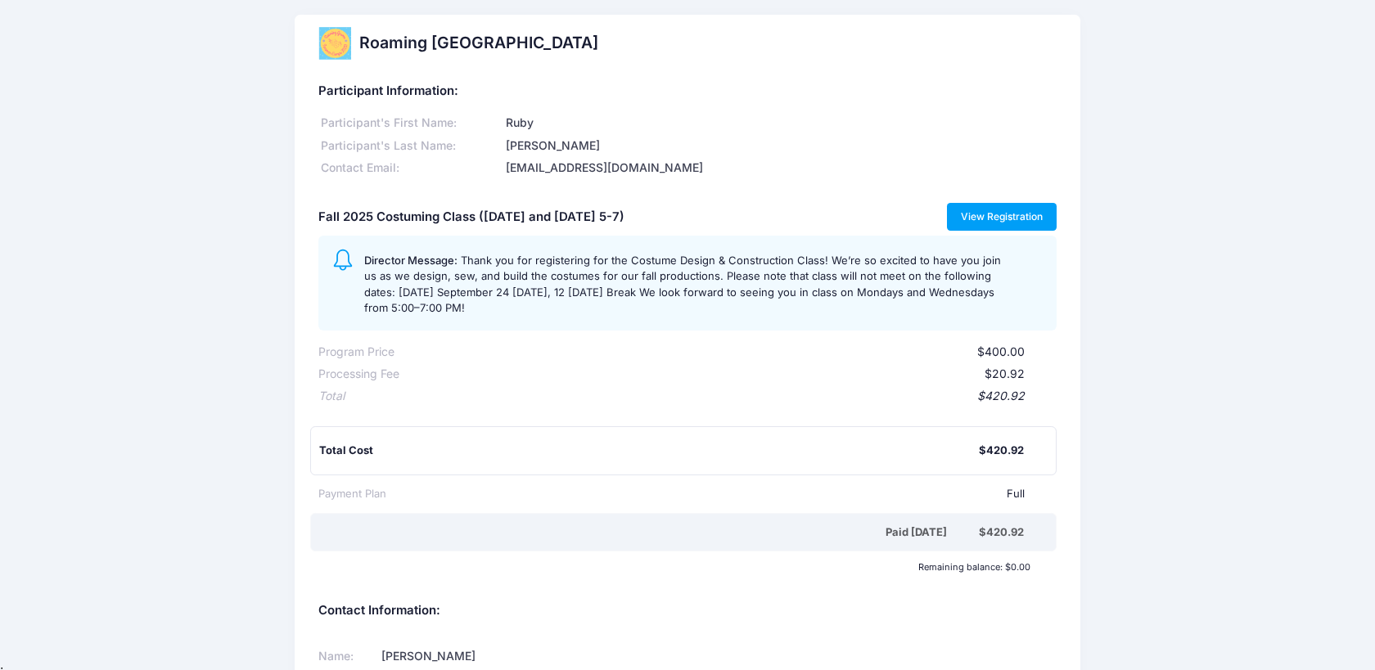
click at [999, 214] on link "View Registration" at bounding box center [1002, 217] width 110 height 28
click at [496, 294] on span "Thank you for registering for the Costume Design & Construction Class! We’re so…" at bounding box center [682, 284] width 637 height 61
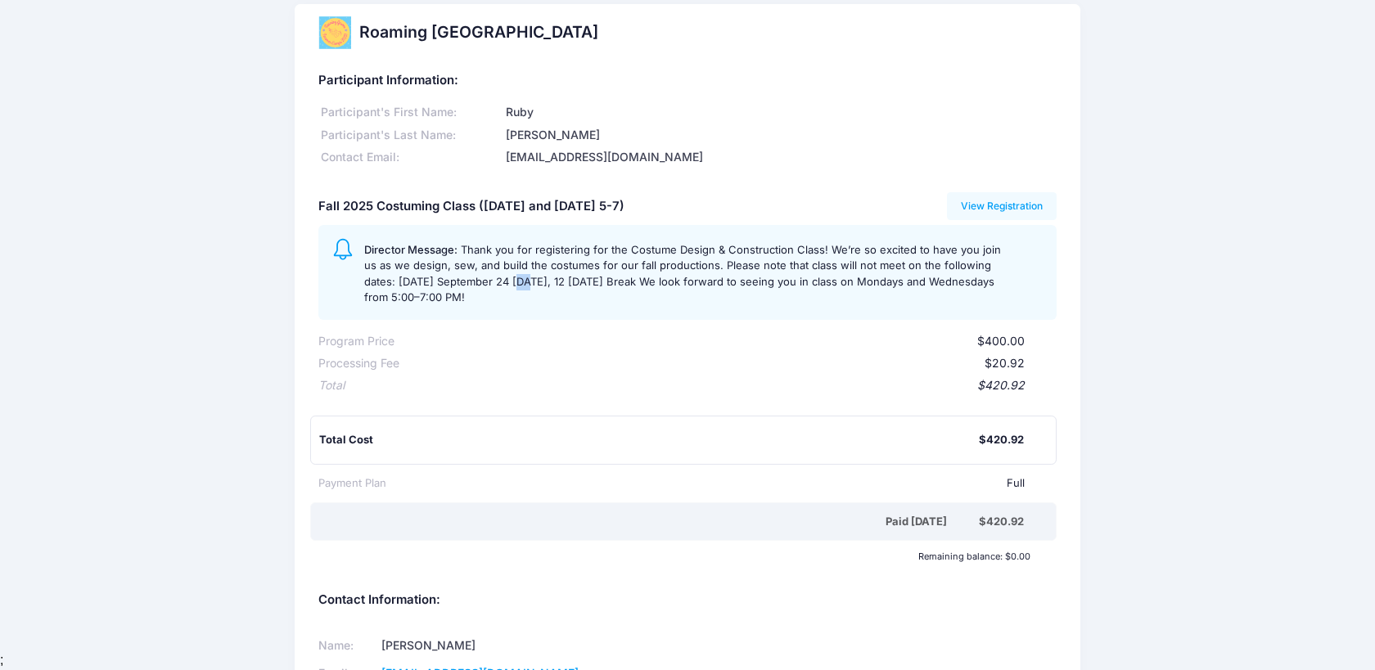
scroll to position [2, 0]
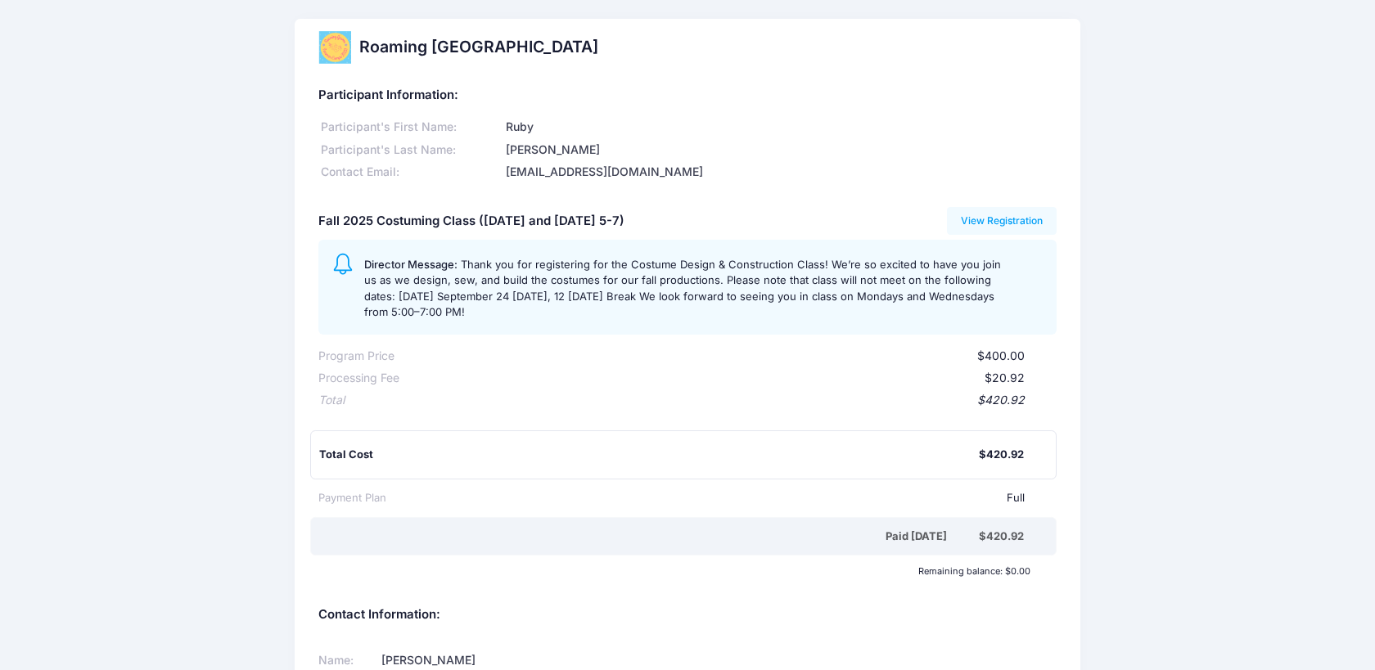
click at [657, 266] on span "Thank you for registering for the Costume Design & Construction Class! We’re so…" at bounding box center [682, 288] width 637 height 61
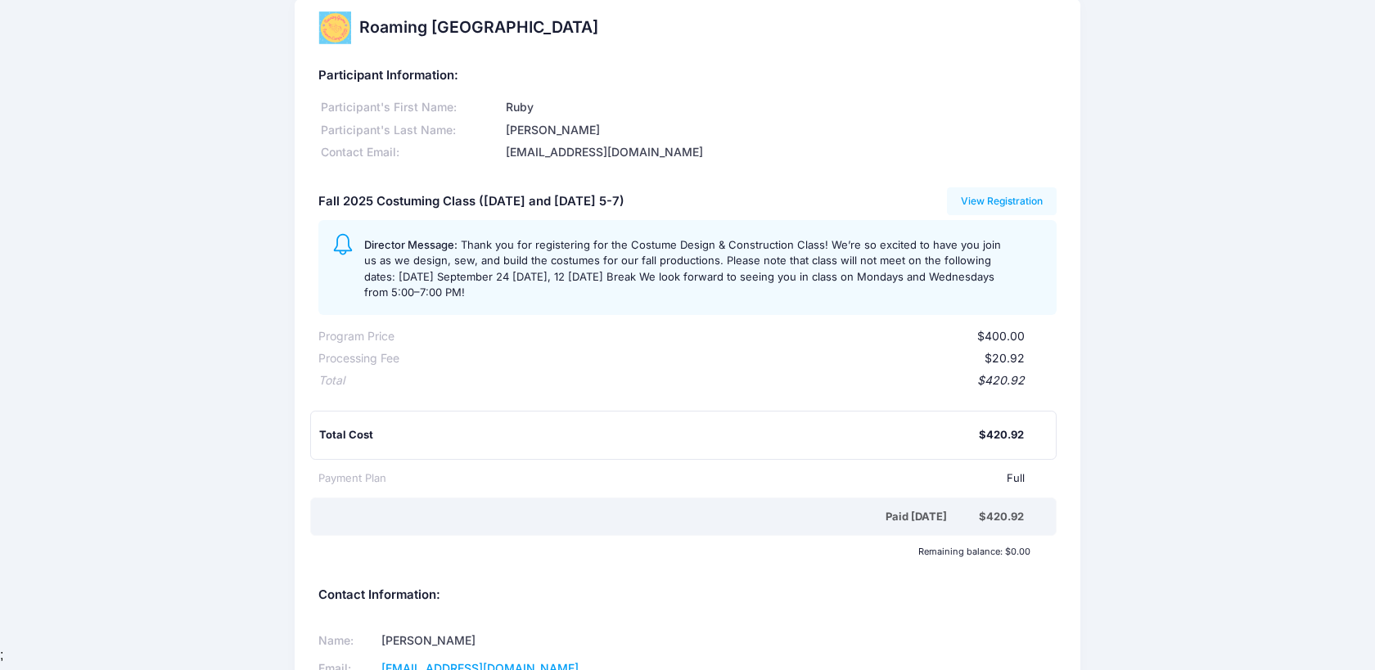
scroll to position [11, 0]
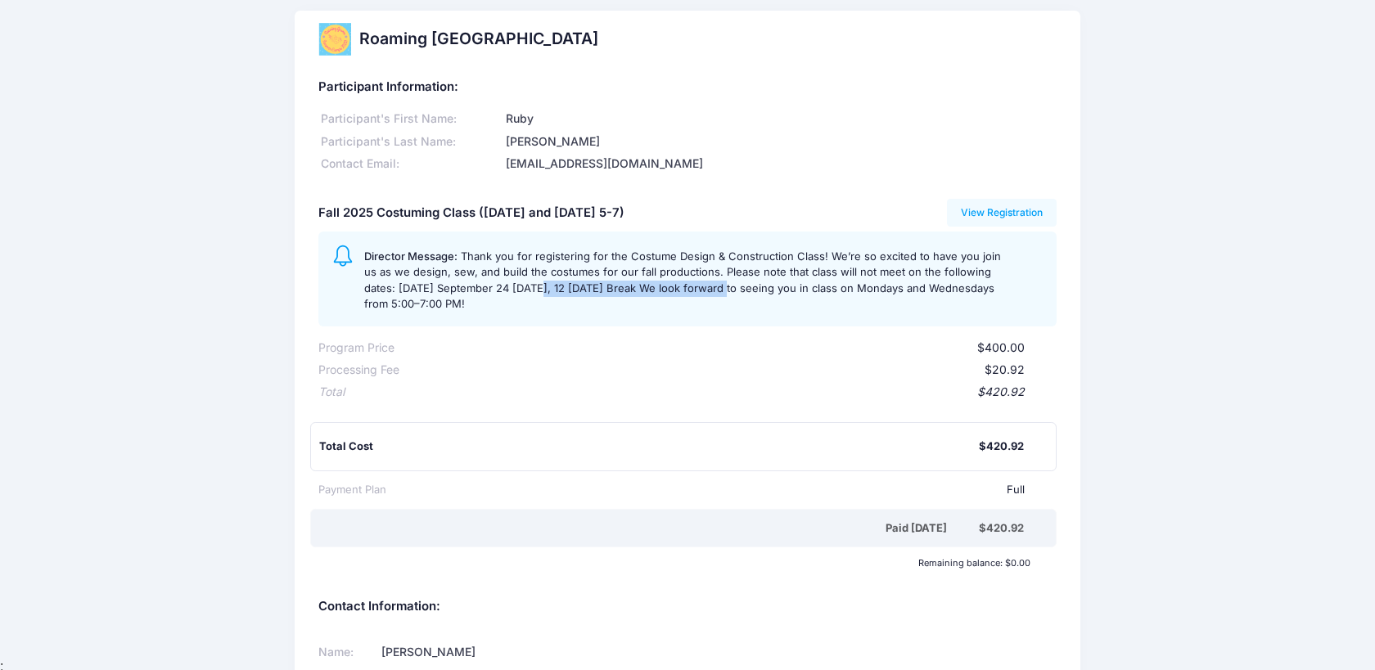
drag, startPoint x: 505, startPoint y: 289, endPoint x: 698, endPoint y: 288, distance: 193.2
click at [699, 288] on span "Thank you for registering for the Costume Design & Construction Class! We’re so…" at bounding box center [682, 280] width 637 height 61
click at [698, 293] on span "Thank you for registering for the Costume Design & Construction Class! We’re so…" at bounding box center [682, 280] width 637 height 61
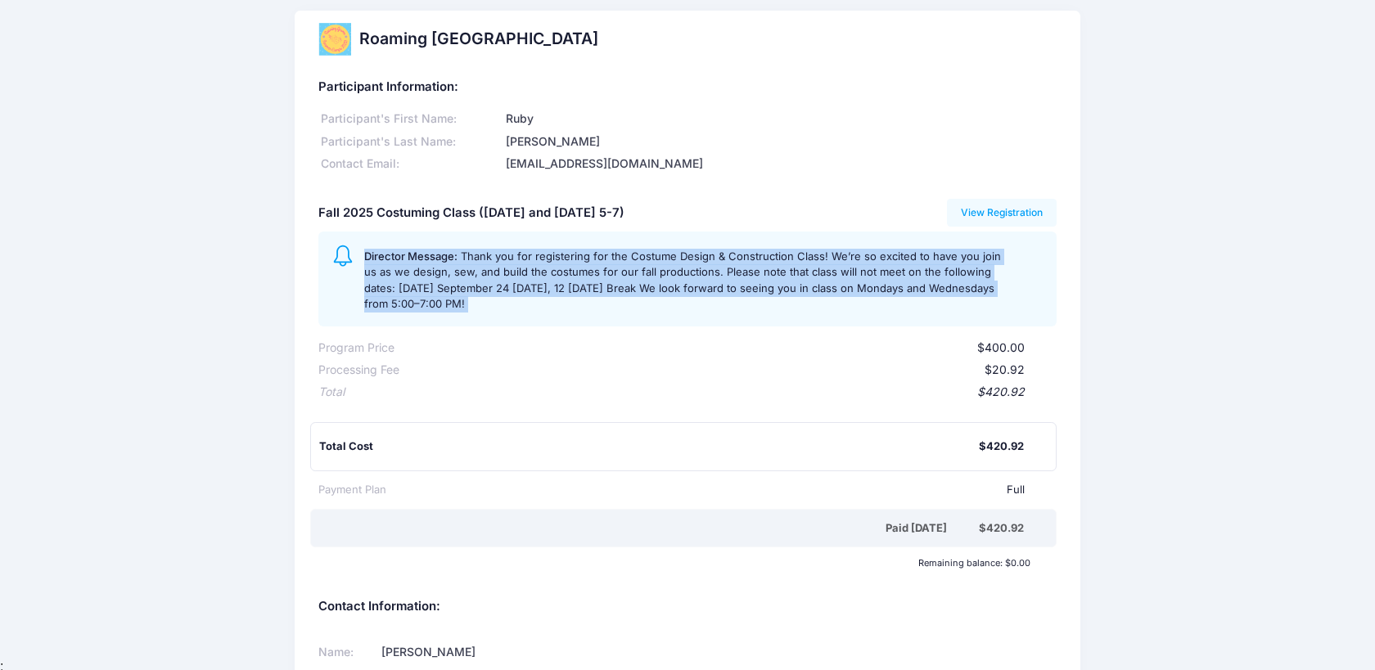
click at [698, 293] on span "Thank you for registering for the Costume Design & Construction Class! We’re so…" at bounding box center [682, 280] width 637 height 61
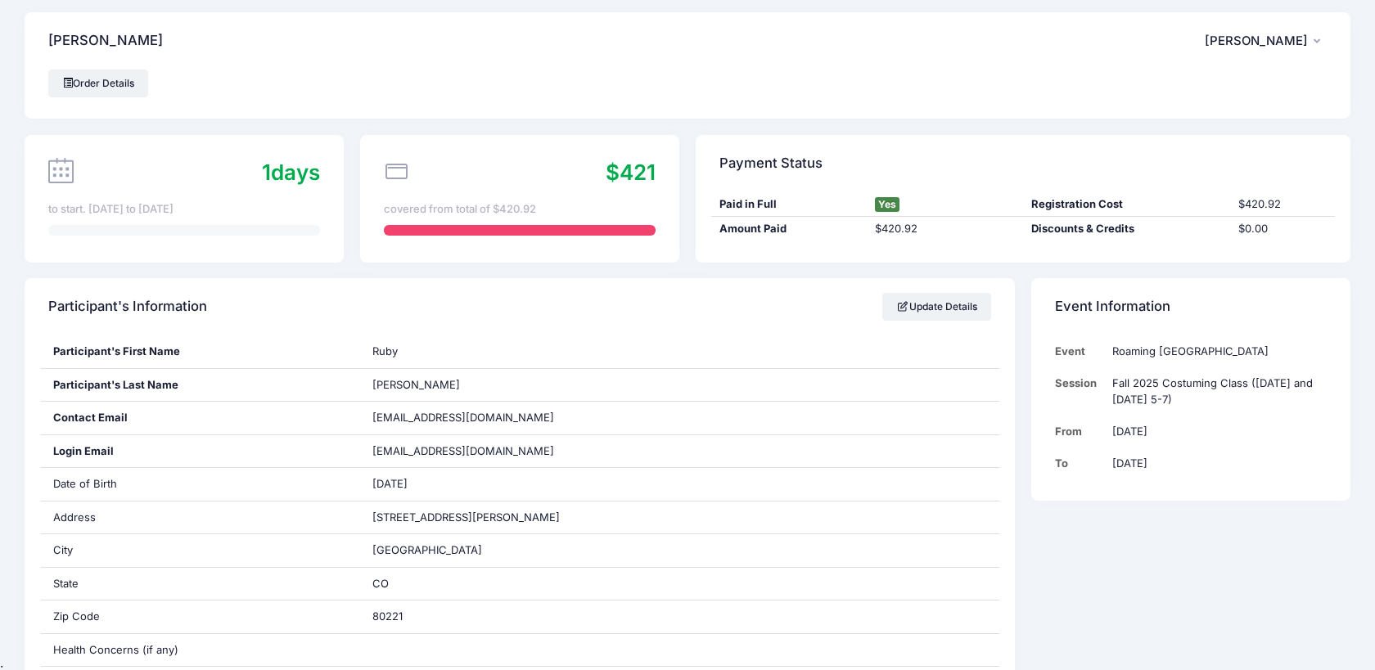
scroll to position [9, 0]
drag, startPoint x: 1051, startPoint y: 428, endPoint x: 1161, endPoint y: 458, distance: 113.6
click at [1161, 458] on div "Event Roaming [GEOGRAPHIC_DATA] Session Fall 2025 Costuming Class ([DATE] and […" at bounding box center [1190, 417] width 319 height 165
